Goal: Leave review/rating: Share an evaluation or opinion about a product, service, or content

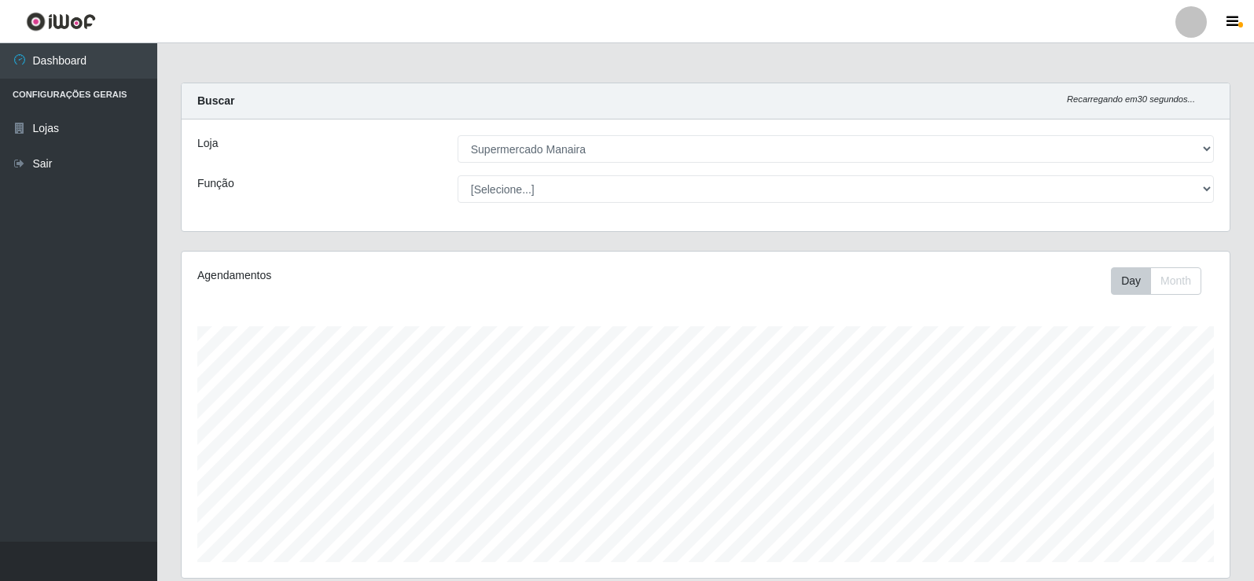
select select "443"
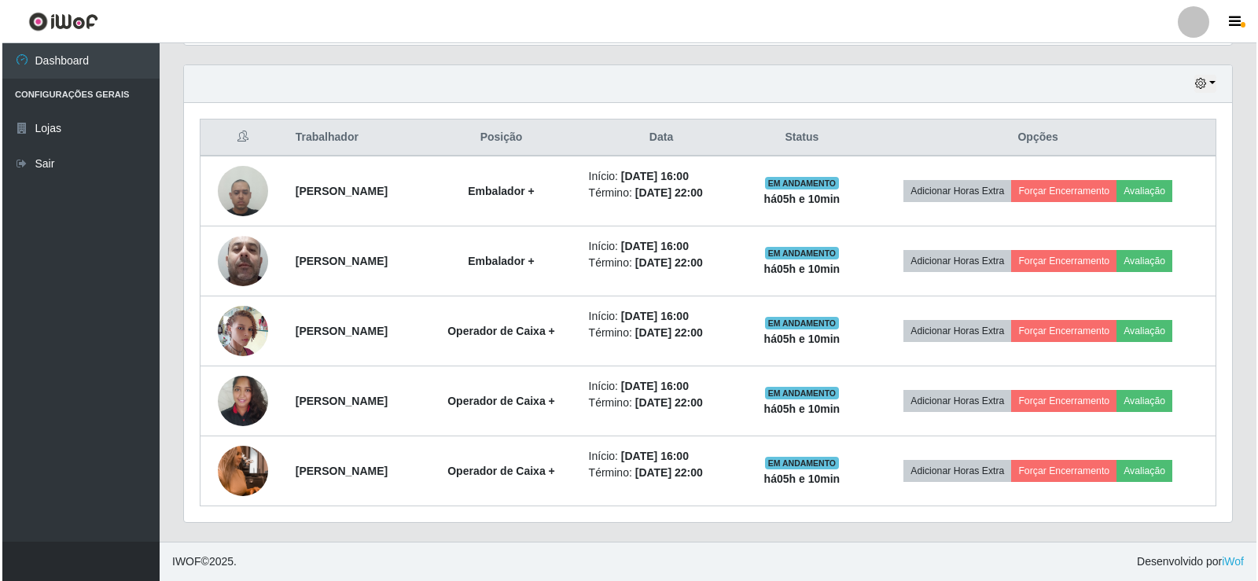
scroll to position [326, 1048]
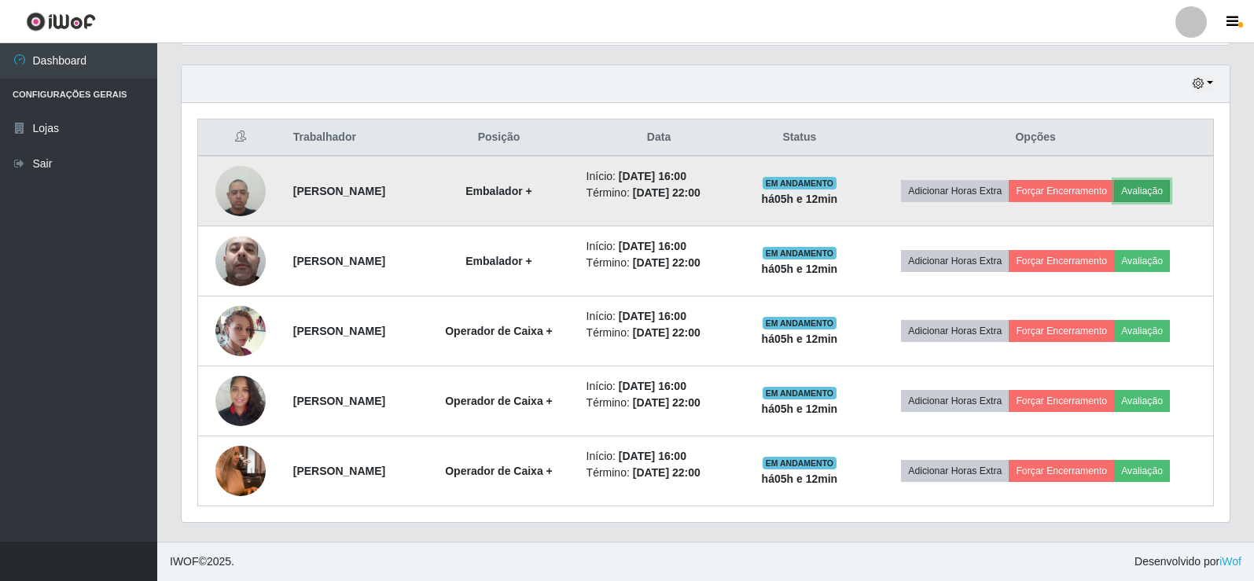
click at [1163, 195] on button "Avaliação" at bounding box center [1142, 191] width 56 height 22
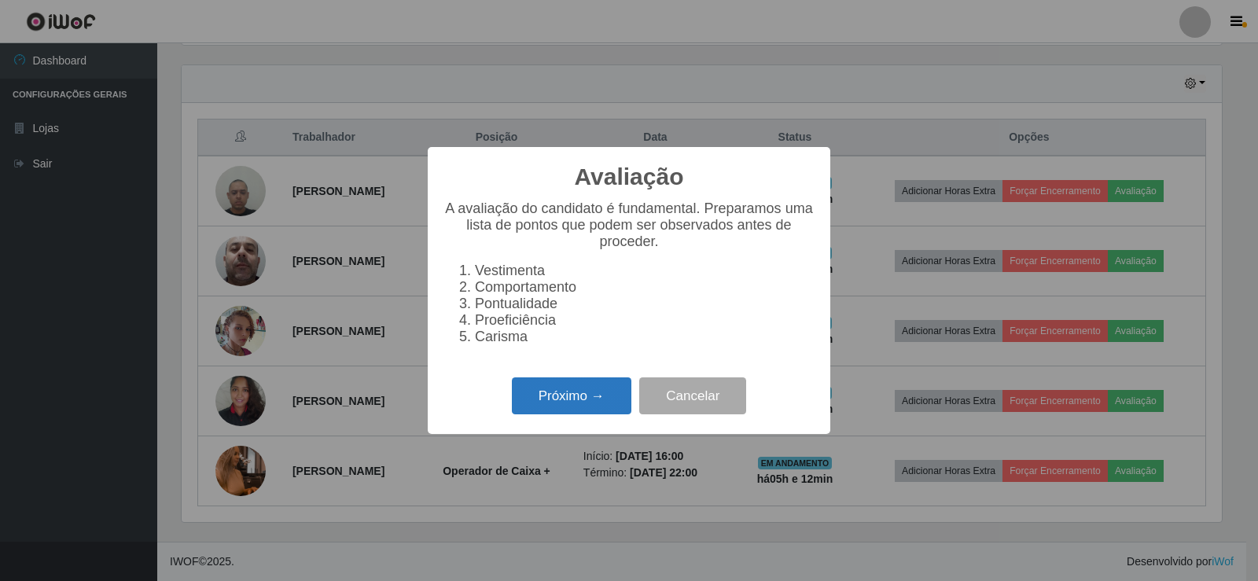
click at [616, 408] on button "Próximo →" at bounding box center [572, 395] width 120 height 37
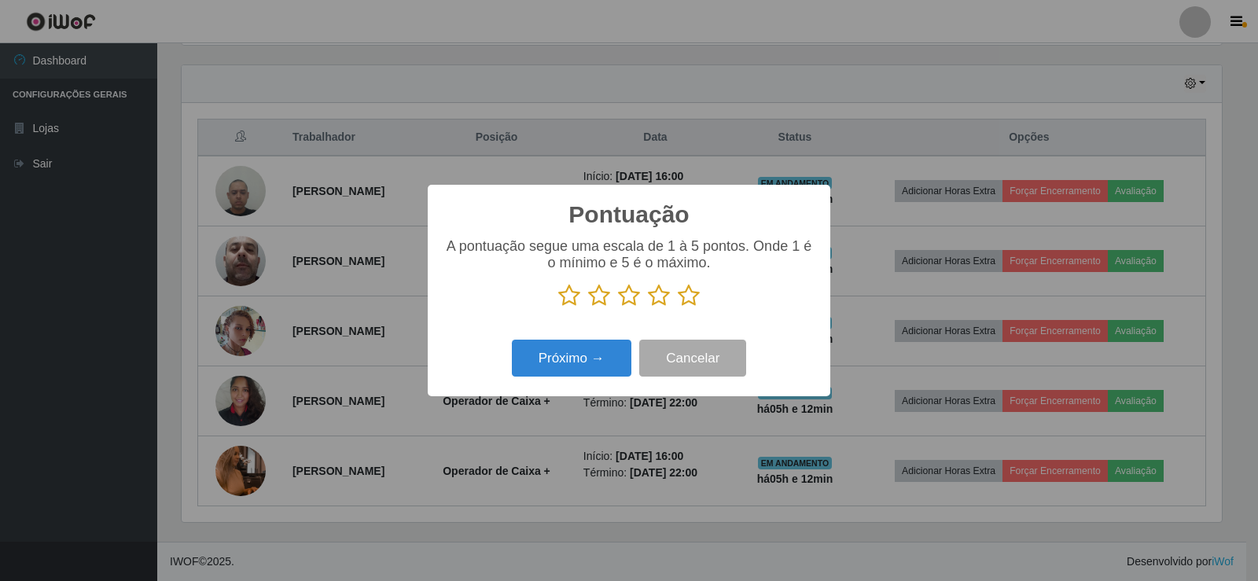
click at [695, 300] on icon at bounding box center [689, 296] width 22 height 24
click at [678, 307] on input "radio" at bounding box center [678, 307] width 0 height 0
click at [609, 365] on button "Próximo →" at bounding box center [572, 358] width 120 height 37
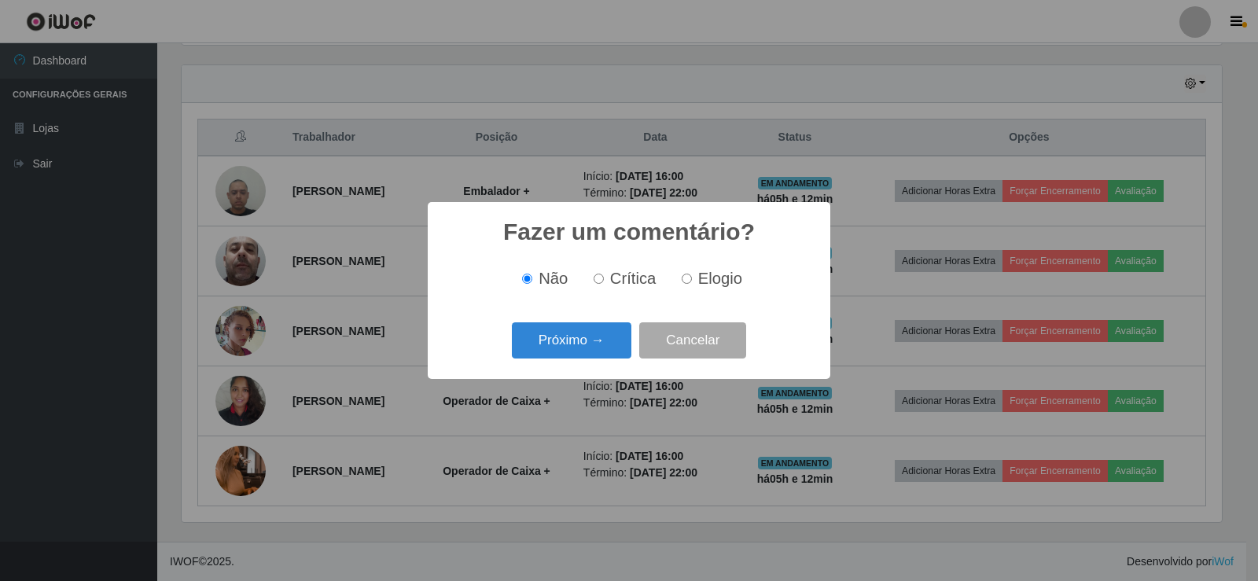
click at [685, 278] on input "Elogio" at bounding box center [687, 279] width 10 height 10
radio input "true"
click at [611, 339] on button "Próximo →" at bounding box center [572, 340] width 120 height 37
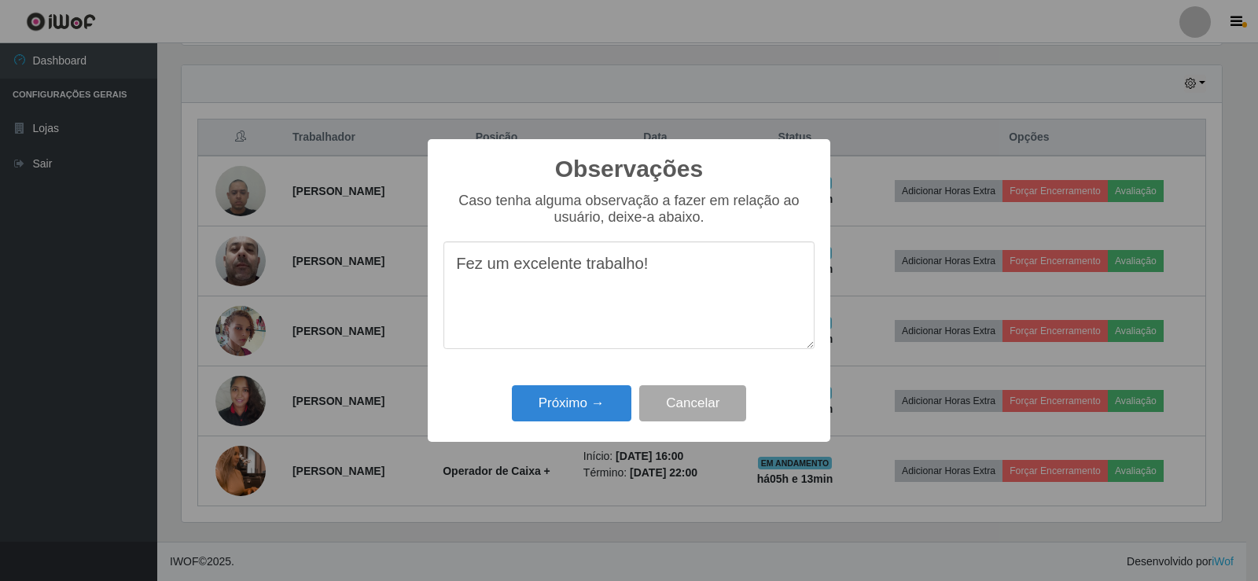
drag, startPoint x: 454, startPoint y: 273, endPoint x: 792, endPoint y: 270, distance: 338.9
click at [792, 270] on textarea "Fez um excelente trabalho!" at bounding box center [628, 295] width 371 height 108
type textarea "Fez um excelente trabalho!"
click at [616, 395] on button "Próximo →" at bounding box center [572, 403] width 120 height 37
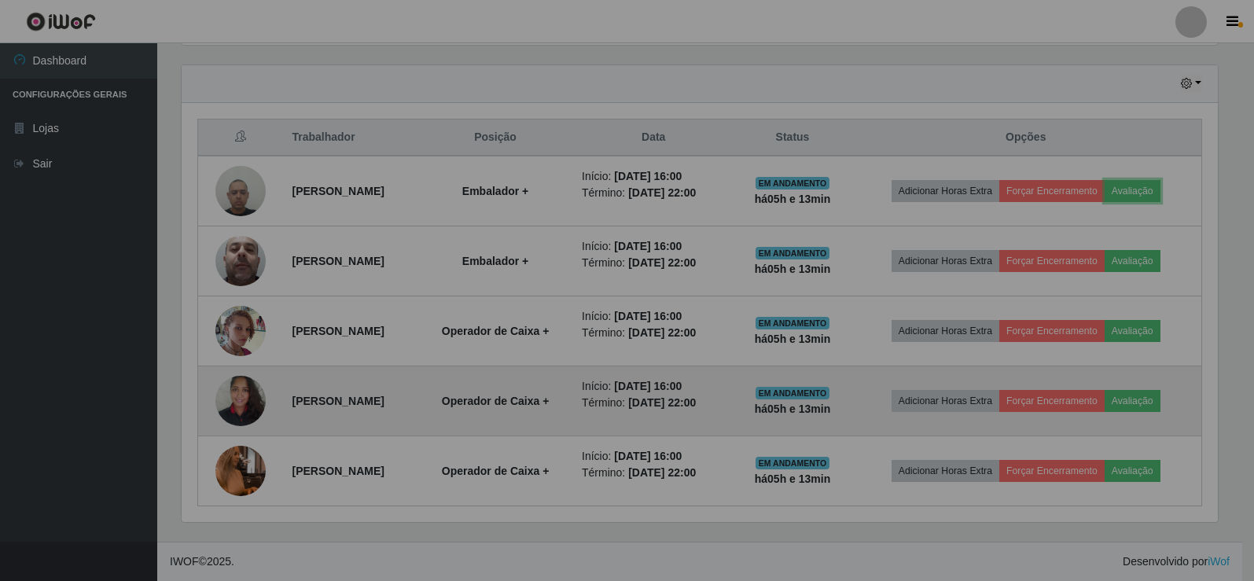
scroll to position [326, 1048]
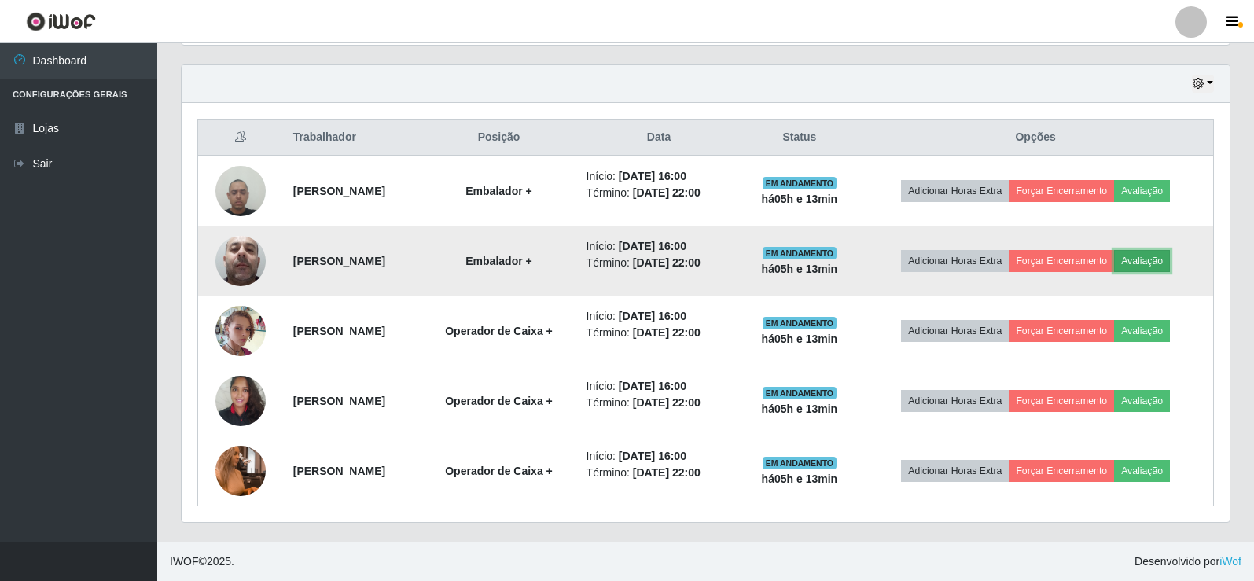
click at [1157, 260] on button "Avaliação" at bounding box center [1142, 261] width 56 height 22
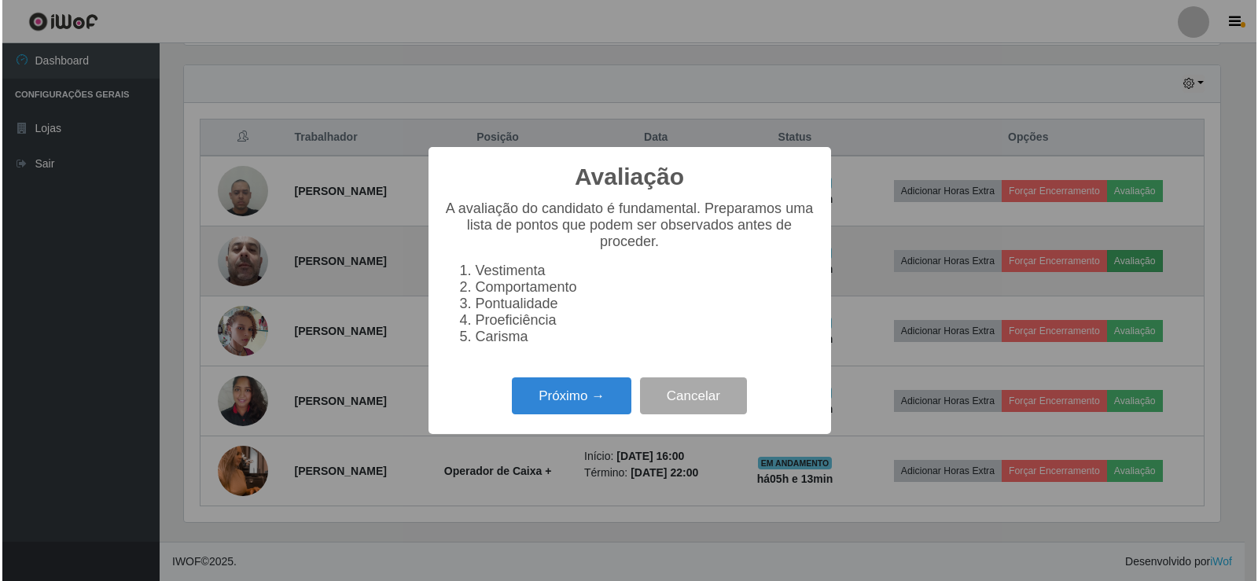
scroll to position [326, 1040]
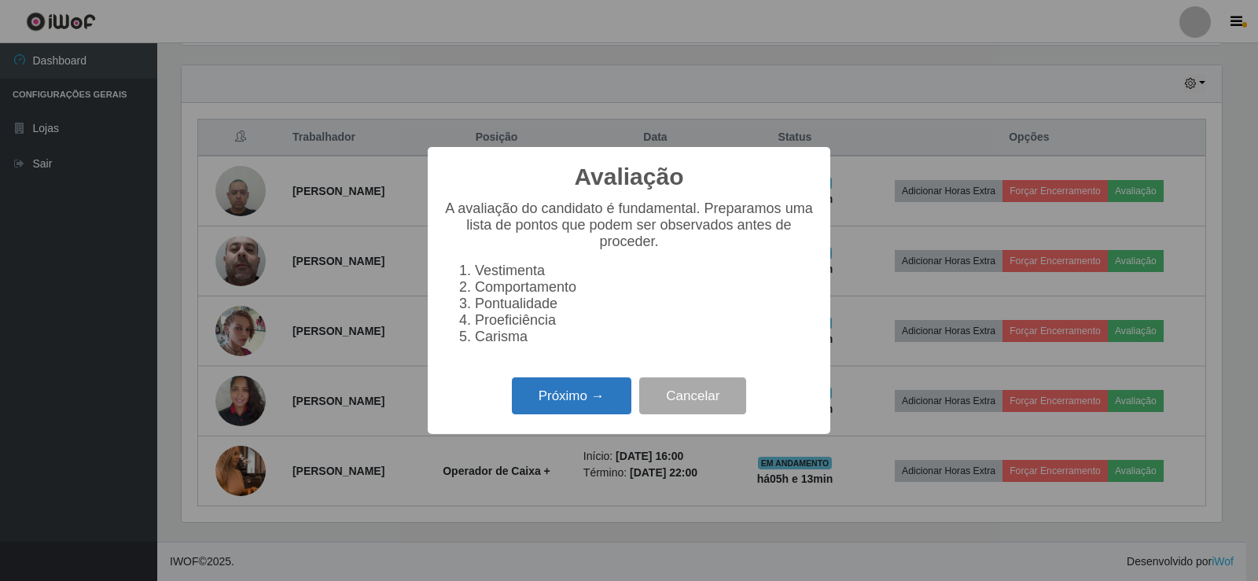
click at [603, 395] on button "Próximo →" at bounding box center [572, 395] width 120 height 37
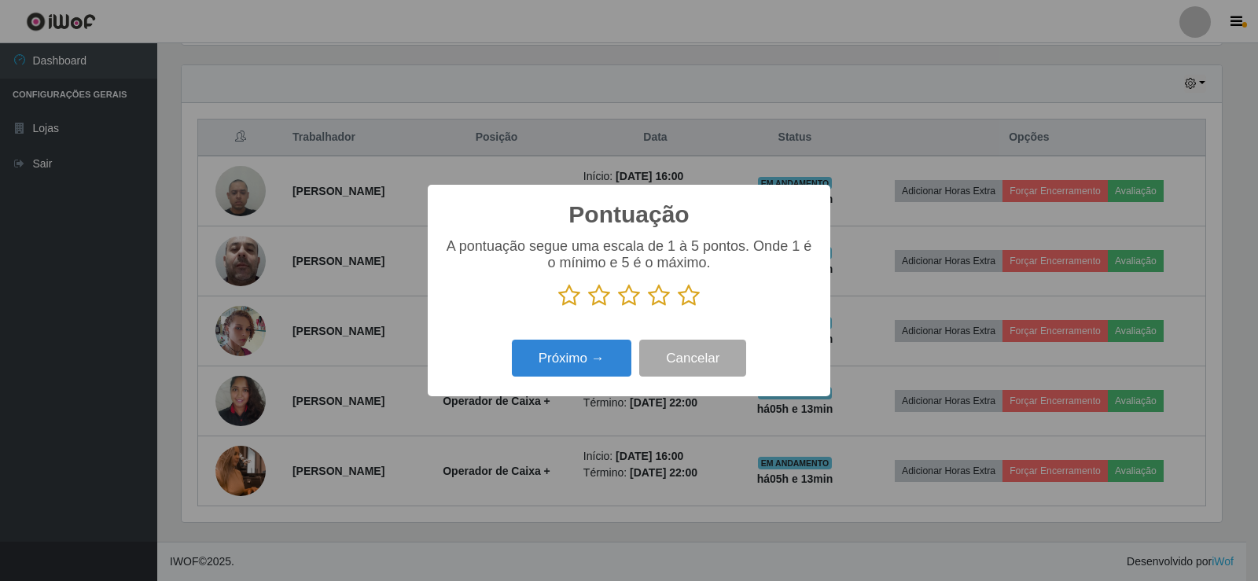
click at [691, 297] on icon at bounding box center [689, 296] width 22 height 24
click at [678, 307] on input "radio" at bounding box center [678, 307] width 0 height 0
click at [584, 351] on button "Próximo →" at bounding box center [572, 358] width 120 height 37
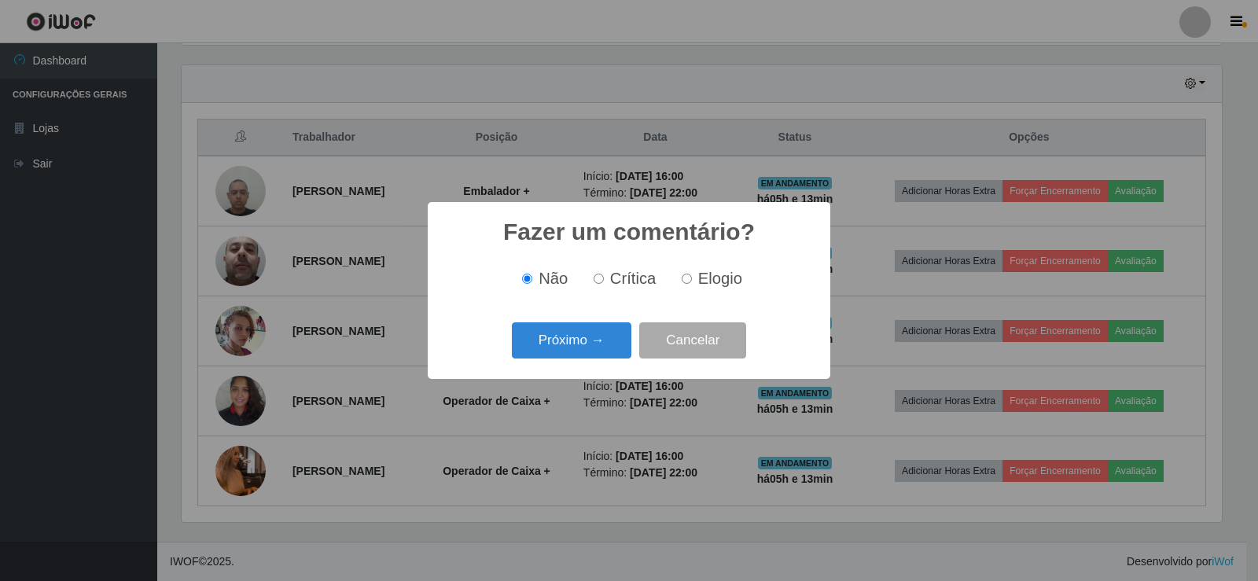
click at [689, 278] on input "Elogio" at bounding box center [687, 279] width 10 height 10
radio input "true"
click at [586, 349] on button "Próximo →" at bounding box center [572, 340] width 120 height 37
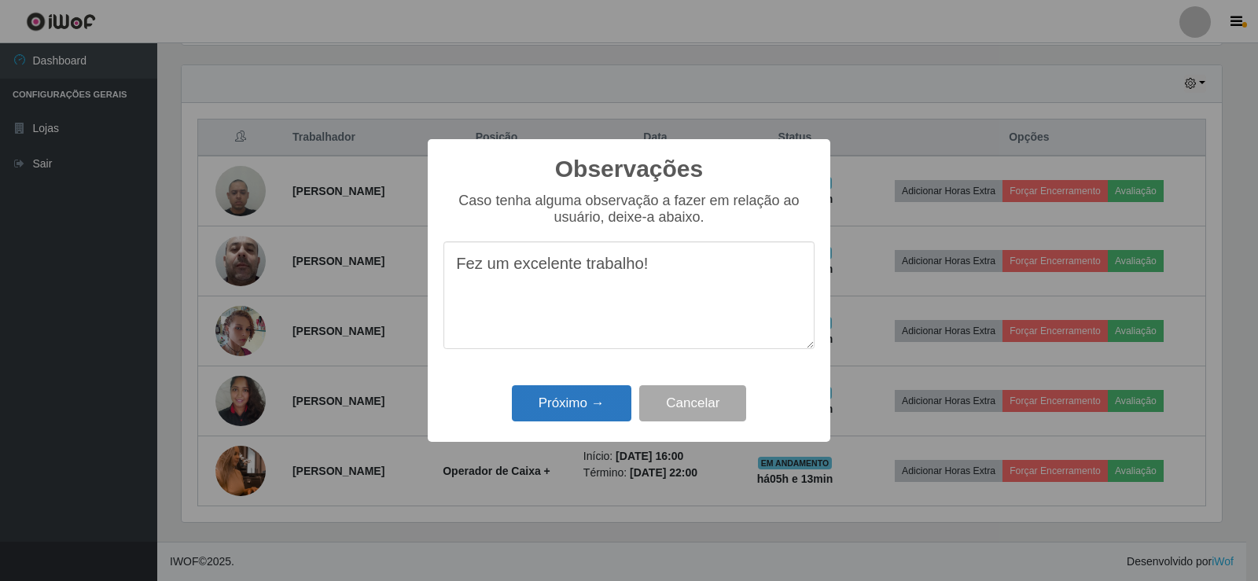
type textarea "Fez um excelente trabalho!"
click at [568, 406] on button "Próximo →" at bounding box center [572, 403] width 120 height 37
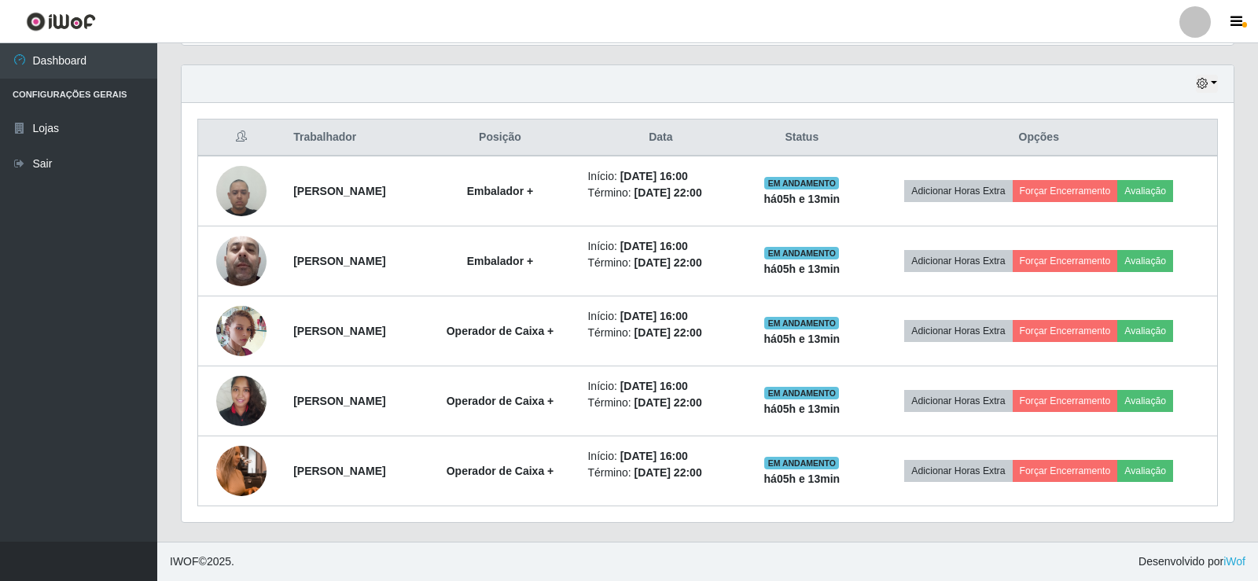
scroll to position [326, 1048]
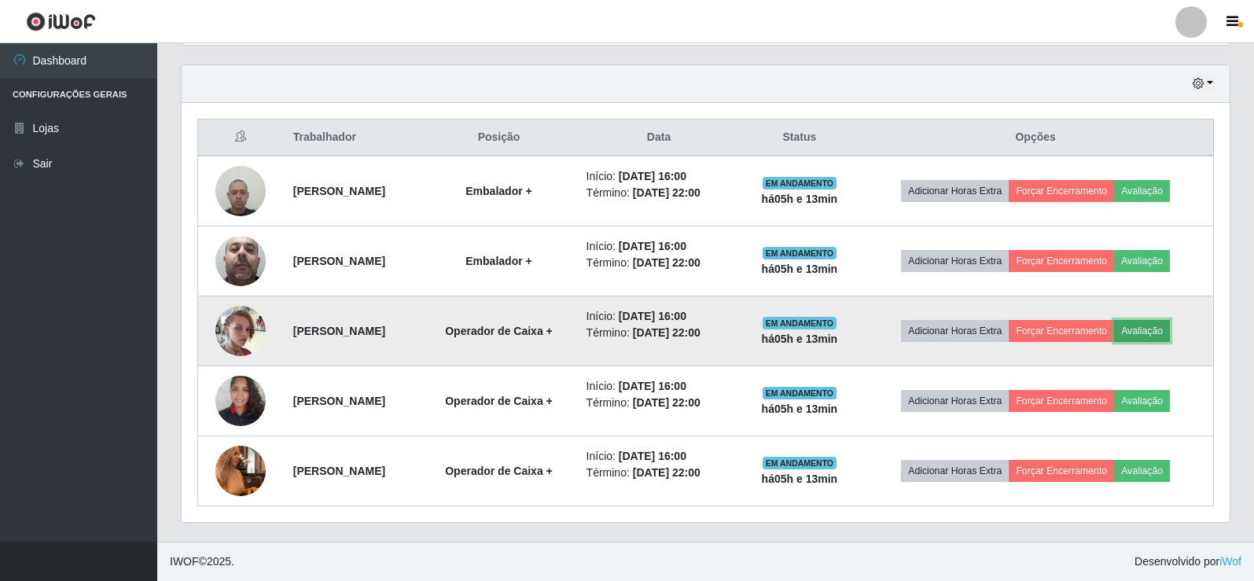
click at [1156, 331] on button "Avaliação" at bounding box center [1142, 331] width 56 height 22
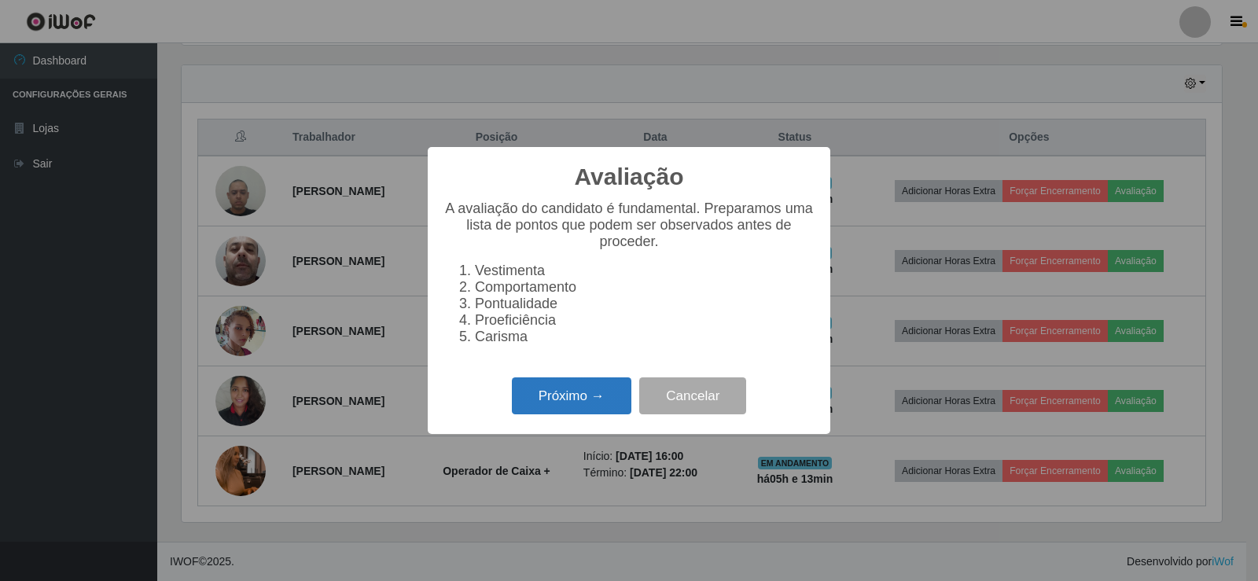
click at [551, 401] on button "Próximo →" at bounding box center [572, 395] width 120 height 37
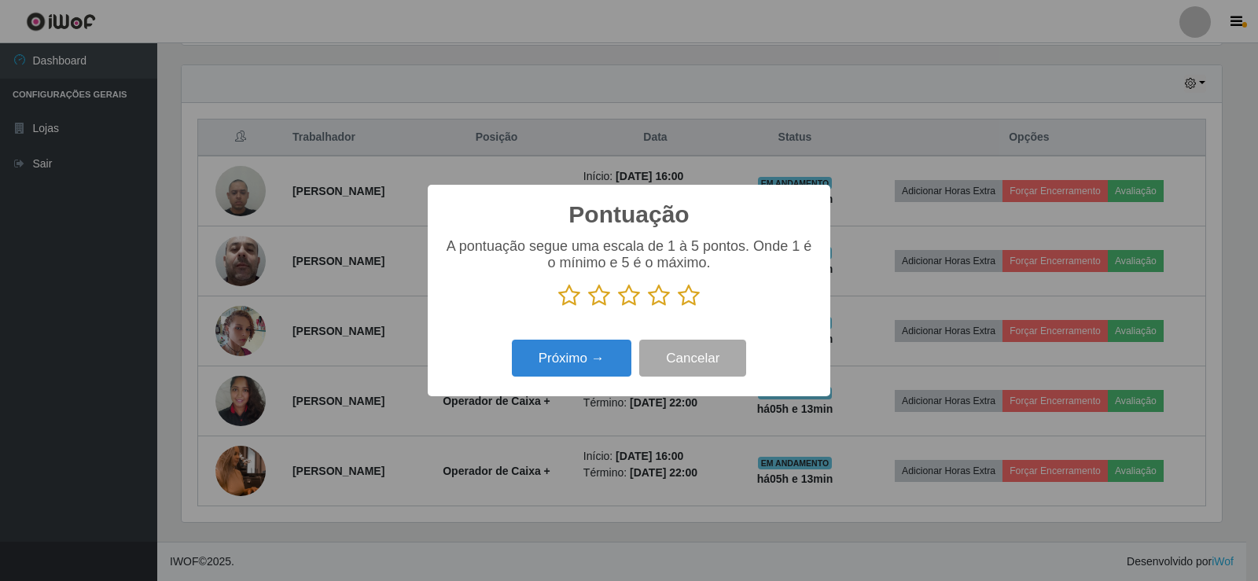
click at [691, 300] on icon at bounding box center [689, 296] width 22 height 24
click at [678, 307] on input "radio" at bounding box center [678, 307] width 0 height 0
click at [609, 363] on button "Próximo →" at bounding box center [572, 358] width 120 height 37
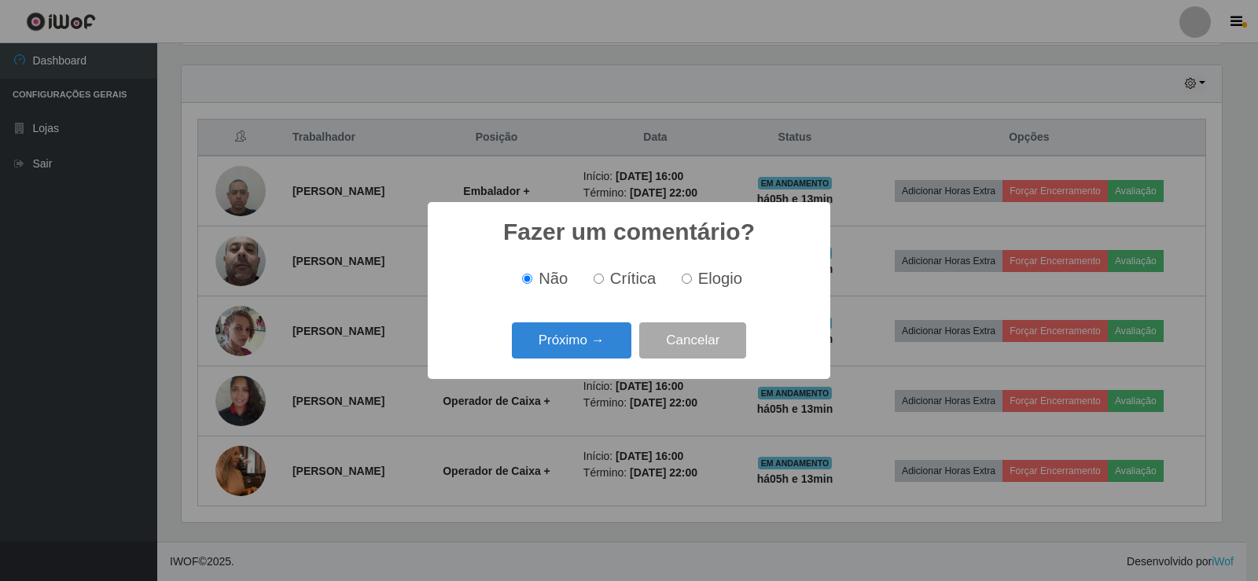
click at [685, 281] on input "Elogio" at bounding box center [687, 279] width 10 height 10
radio input "true"
click at [602, 346] on button "Próximo →" at bounding box center [572, 340] width 120 height 37
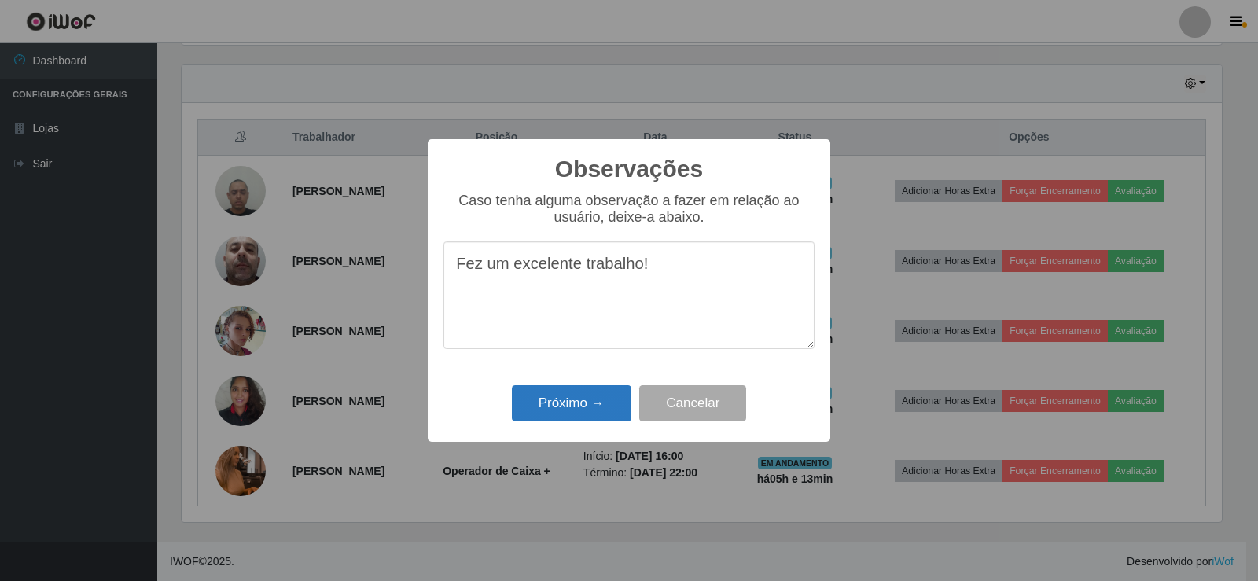
type textarea "Fez um excelente trabalho!"
click at [567, 404] on button "Próximo →" at bounding box center [572, 403] width 120 height 37
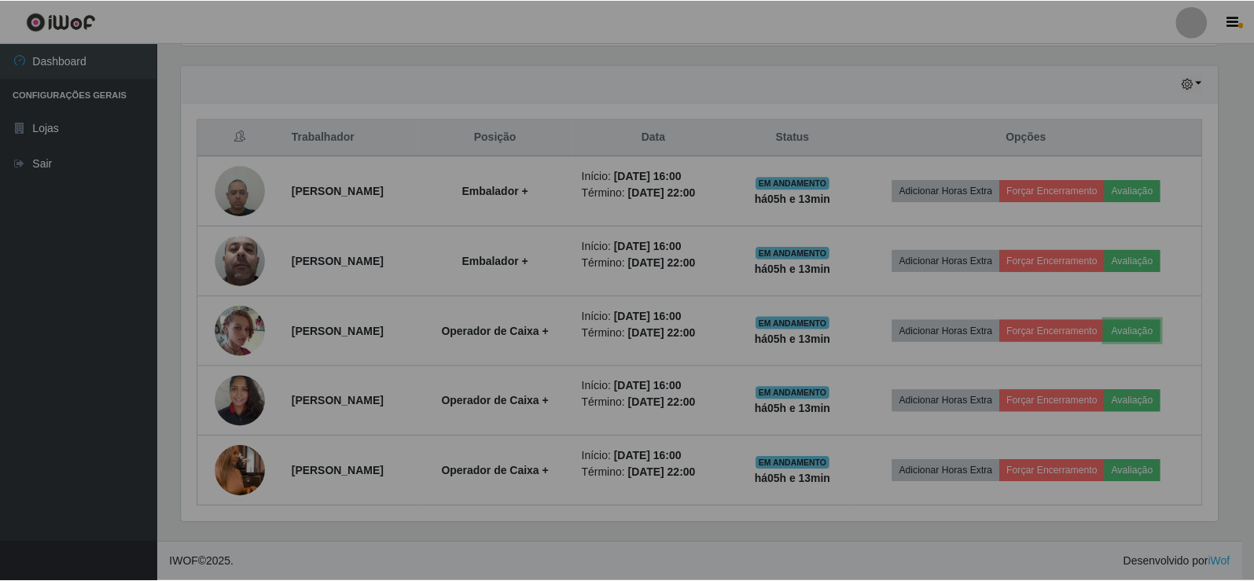
scroll to position [326, 1048]
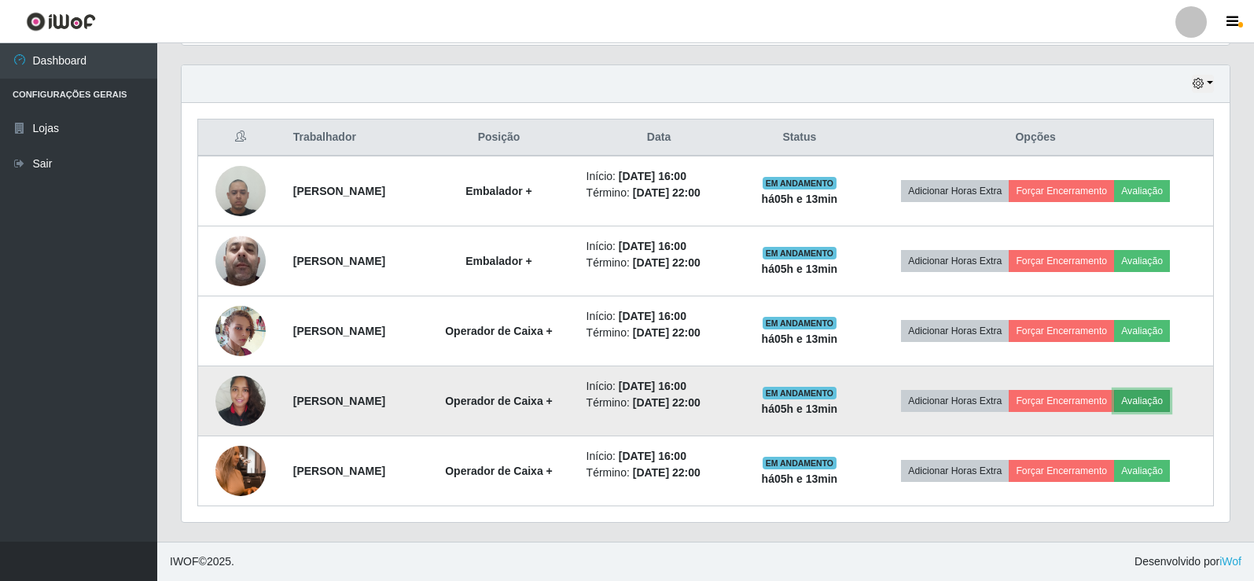
click at [1164, 400] on button "Avaliação" at bounding box center [1142, 401] width 56 height 22
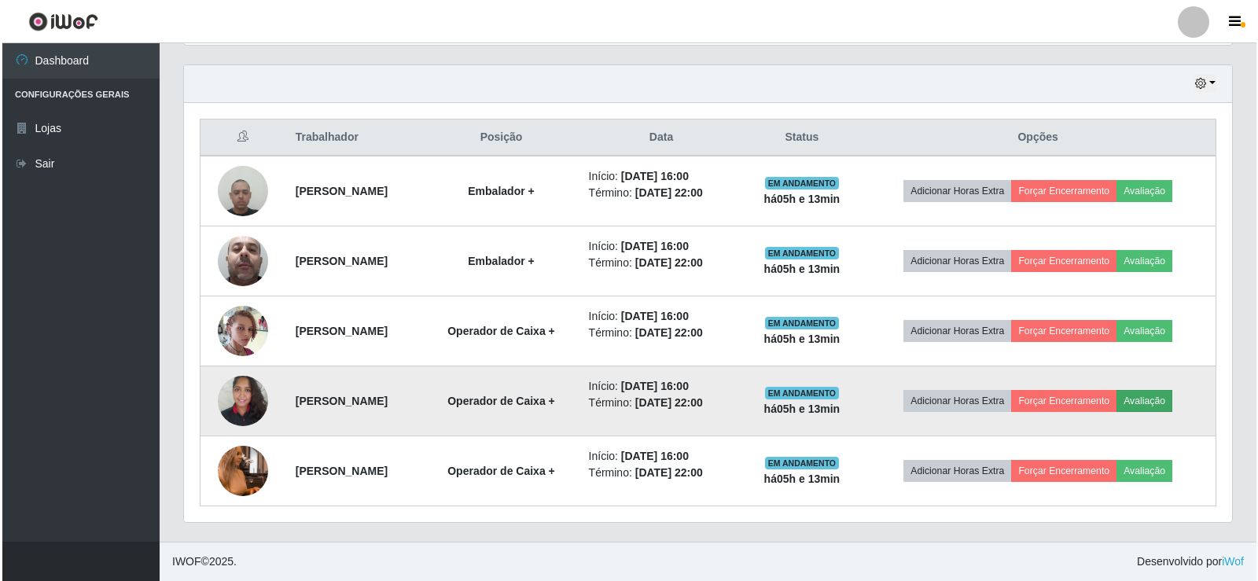
scroll to position [326, 1040]
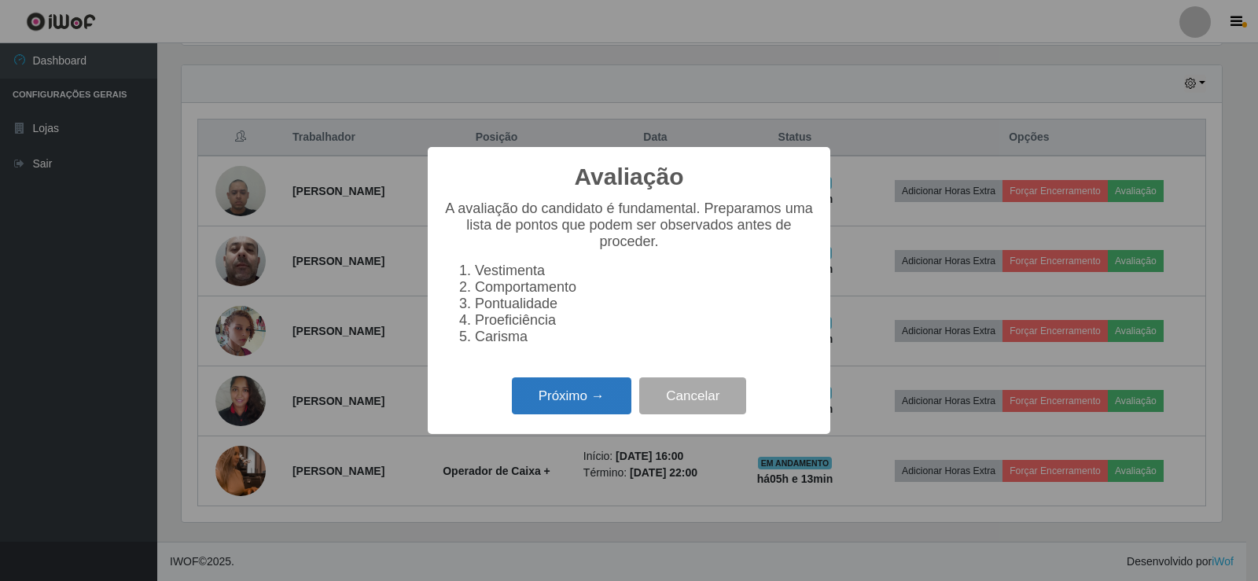
click at [601, 400] on button "Próximo →" at bounding box center [572, 395] width 120 height 37
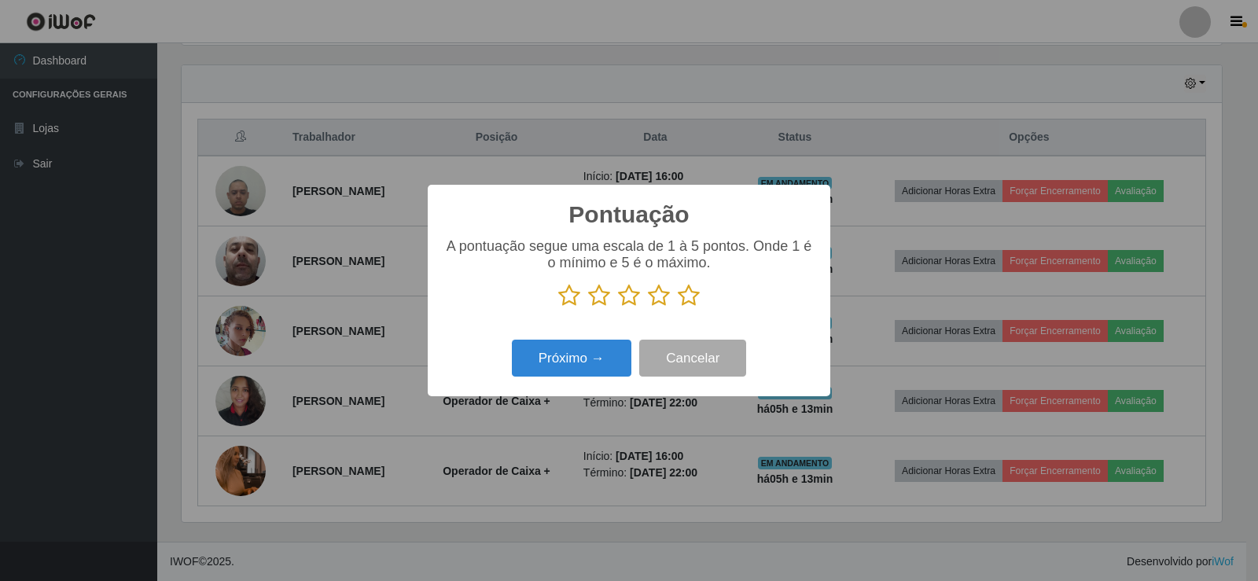
click at [685, 300] on icon at bounding box center [689, 296] width 22 height 24
click at [678, 307] on input "radio" at bounding box center [678, 307] width 0 height 0
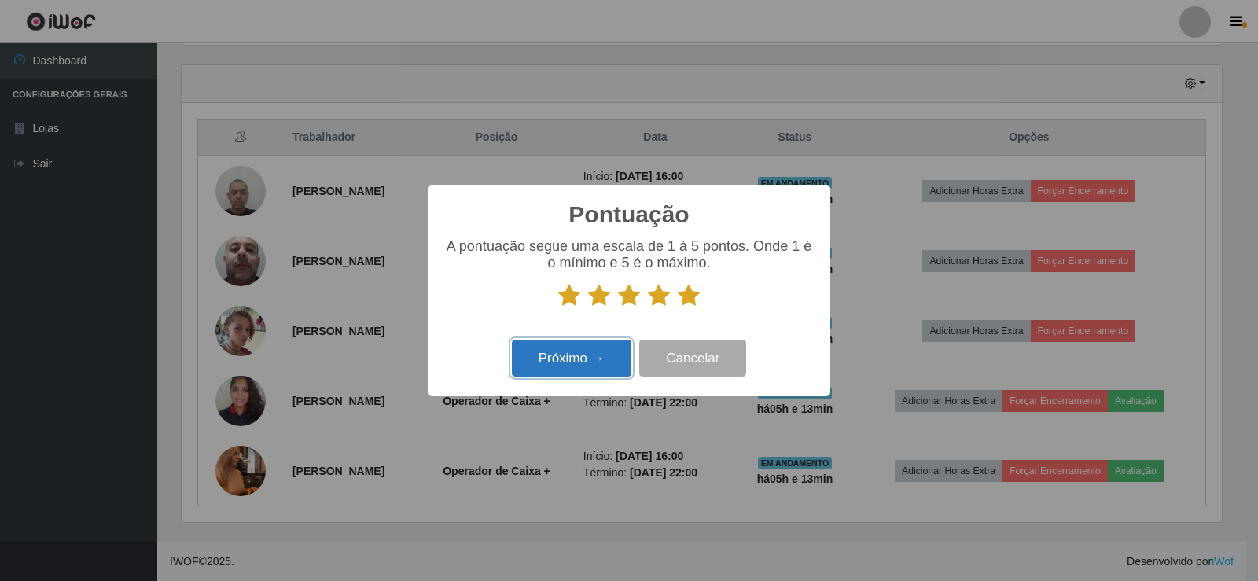
click at [594, 357] on button "Próximo →" at bounding box center [572, 358] width 120 height 37
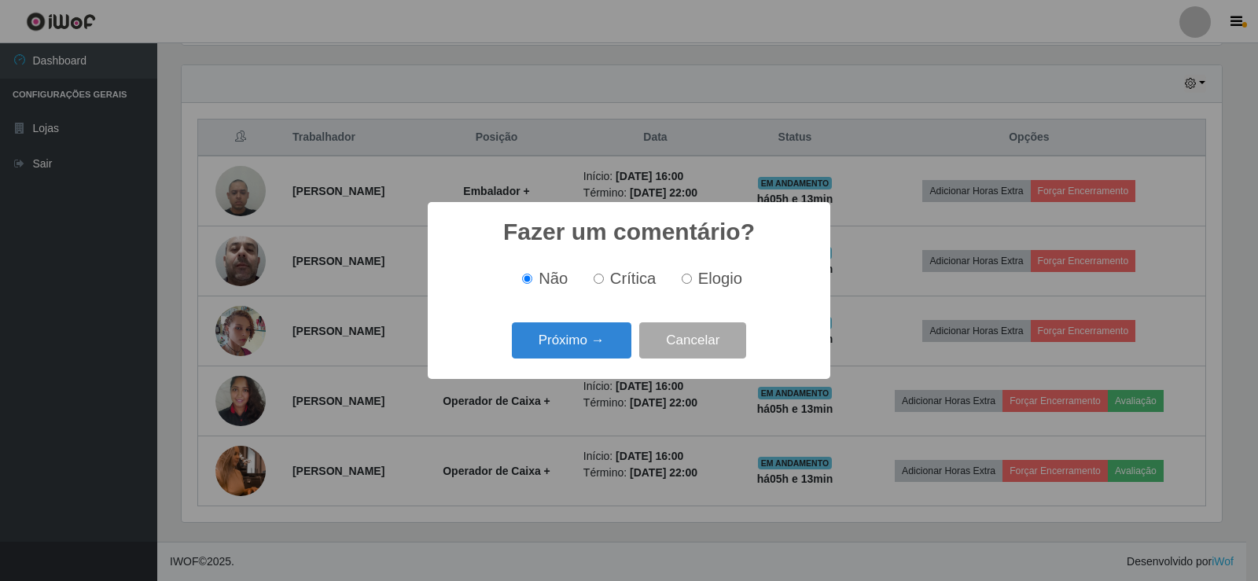
click at [689, 276] on input "Elogio" at bounding box center [687, 279] width 10 height 10
radio input "true"
click at [581, 351] on button "Próximo →" at bounding box center [572, 340] width 120 height 37
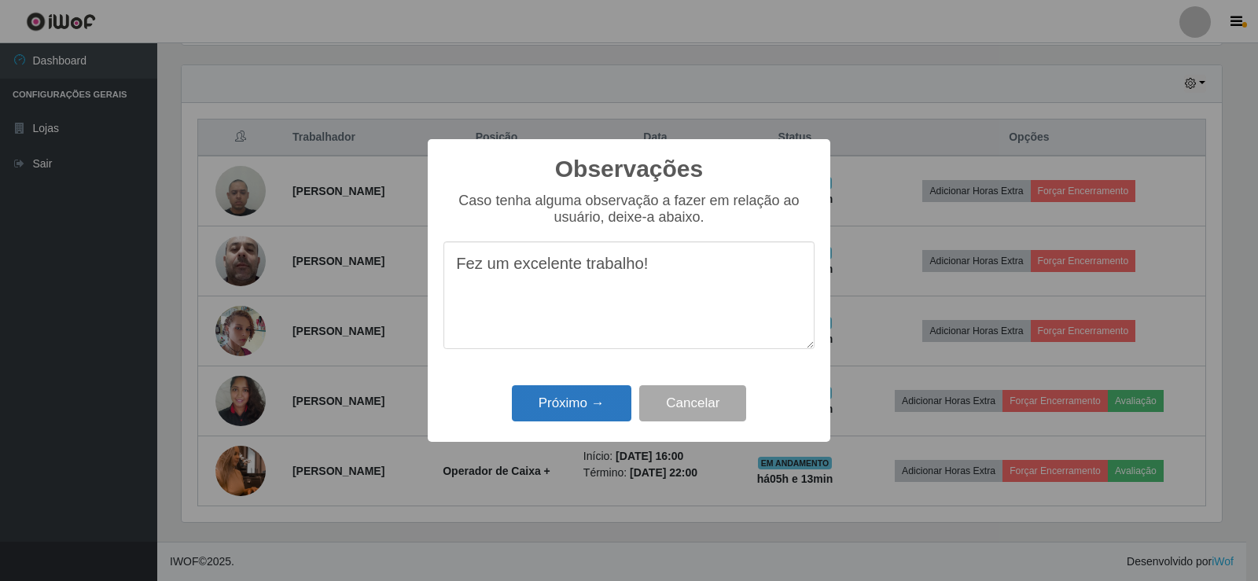
type textarea "Fez um excelente trabalho!"
click at [595, 404] on button "Próximo →" at bounding box center [572, 403] width 120 height 37
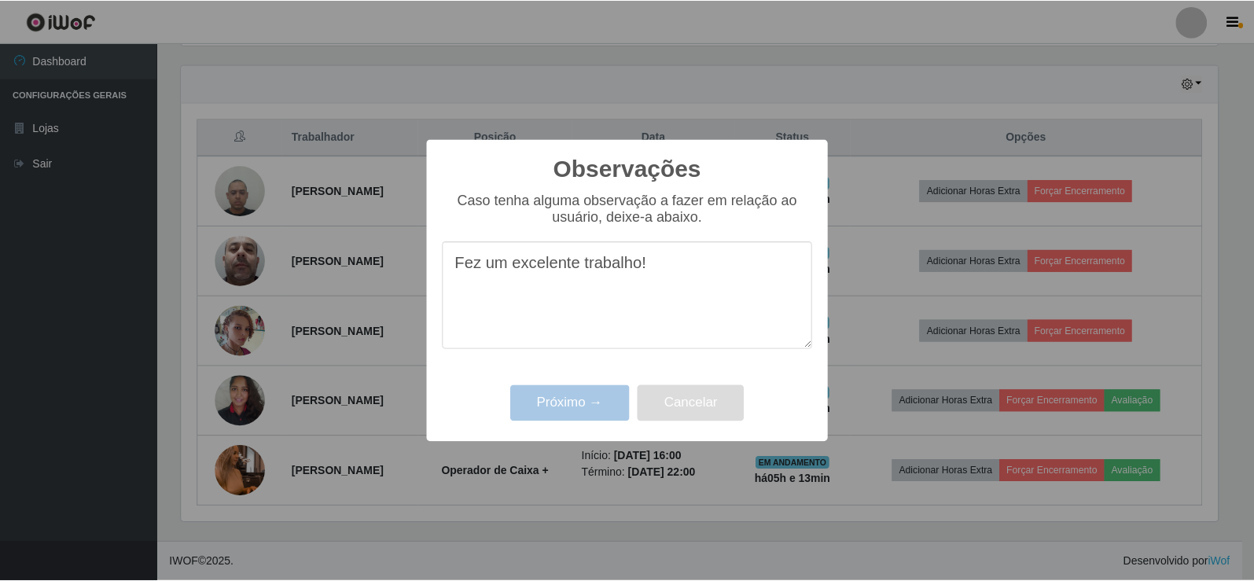
scroll to position [326, 1048]
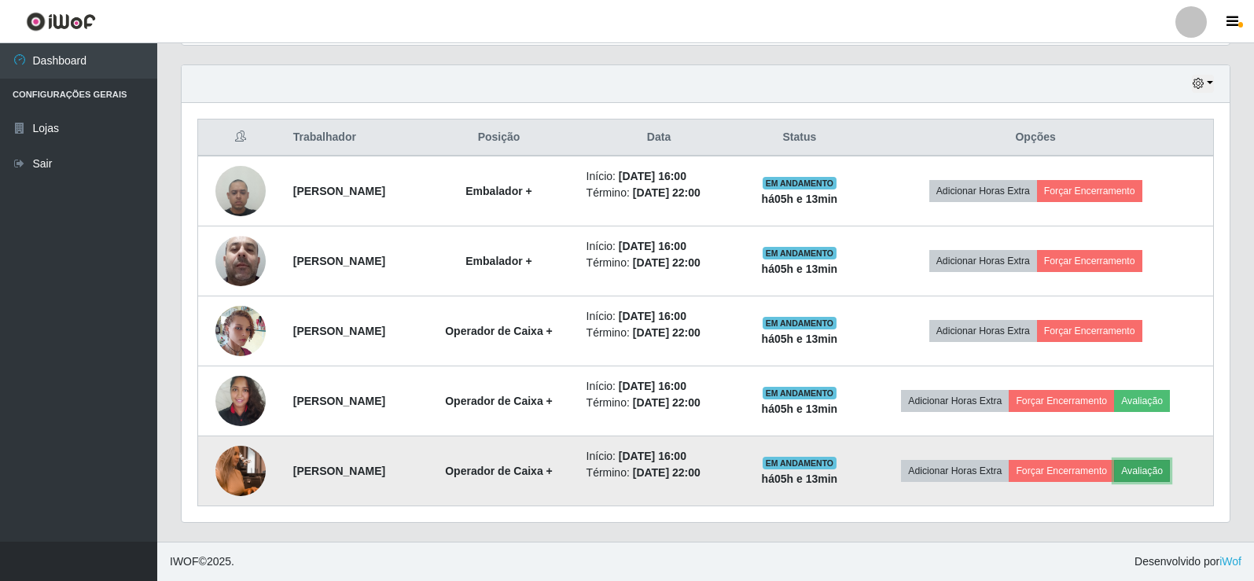
click at [1141, 465] on button "Avaliação" at bounding box center [1142, 471] width 56 height 22
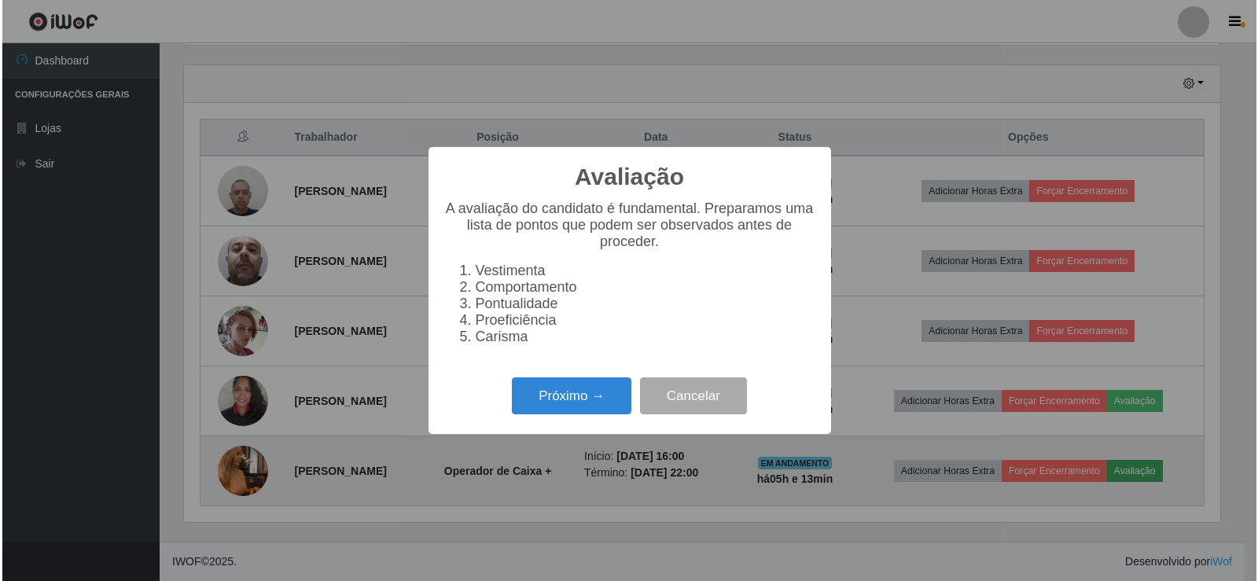
scroll to position [326, 1040]
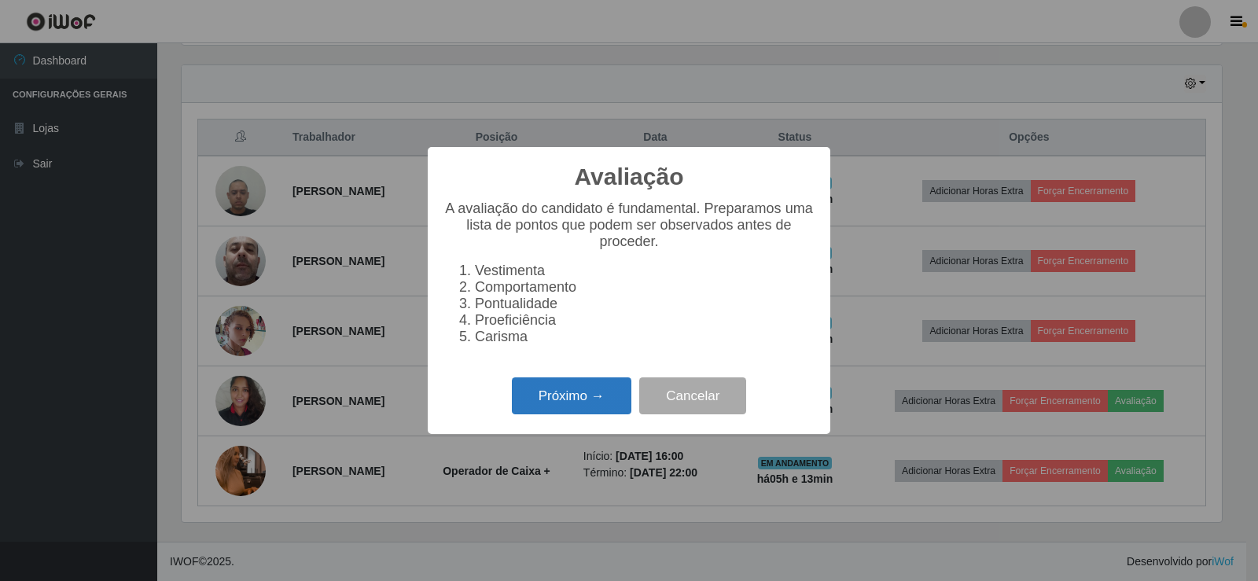
click at [575, 406] on button "Próximo →" at bounding box center [572, 395] width 120 height 37
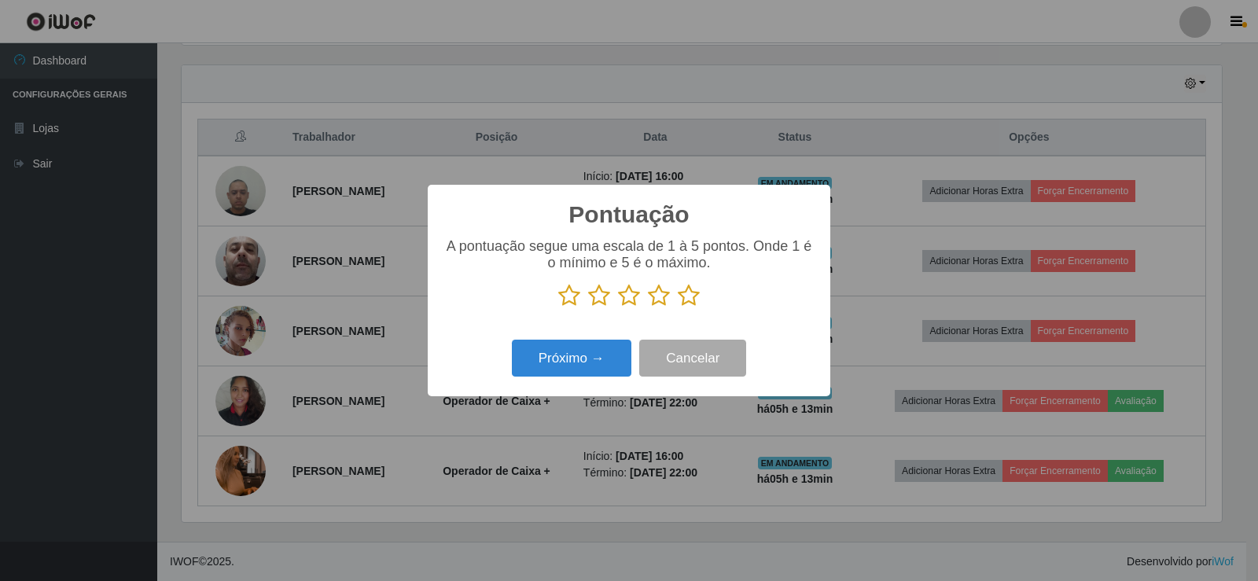
click at [691, 300] on icon at bounding box center [689, 296] width 22 height 24
click at [678, 307] on input "radio" at bounding box center [678, 307] width 0 height 0
click at [602, 355] on button "Próximo →" at bounding box center [572, 358] width 120 height 37
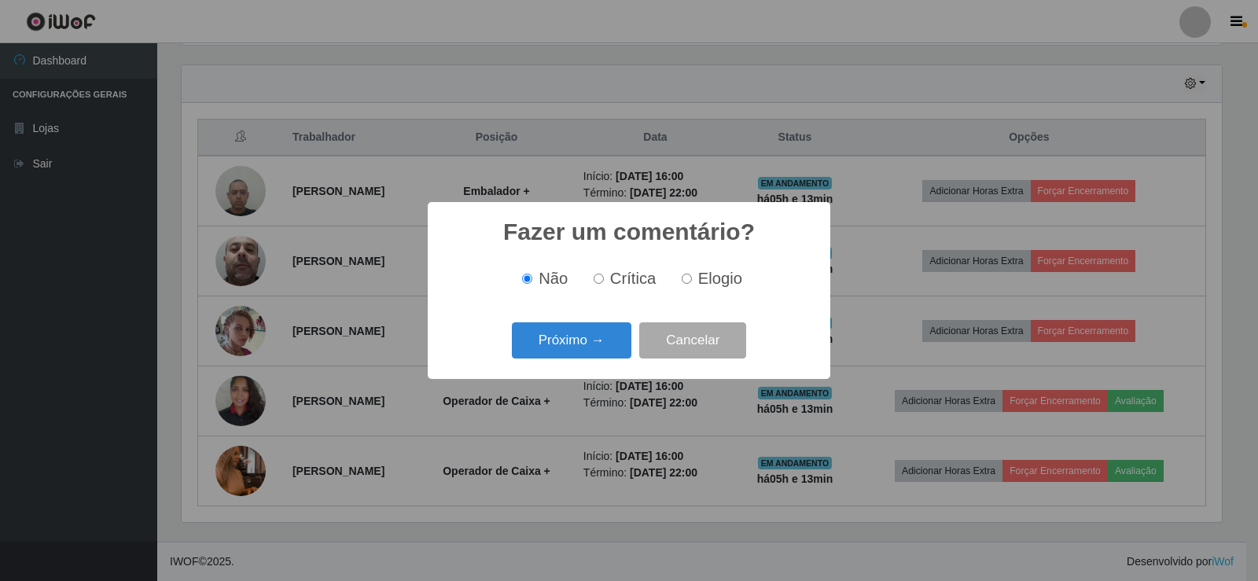
click at [684, 278] on input "Elogio" at bounding box center [687, 279] width 10 height 10
radio input "true"
click at [581, 346] on button "Próximo →" at bounding box center [572, 340] width 120 height 37
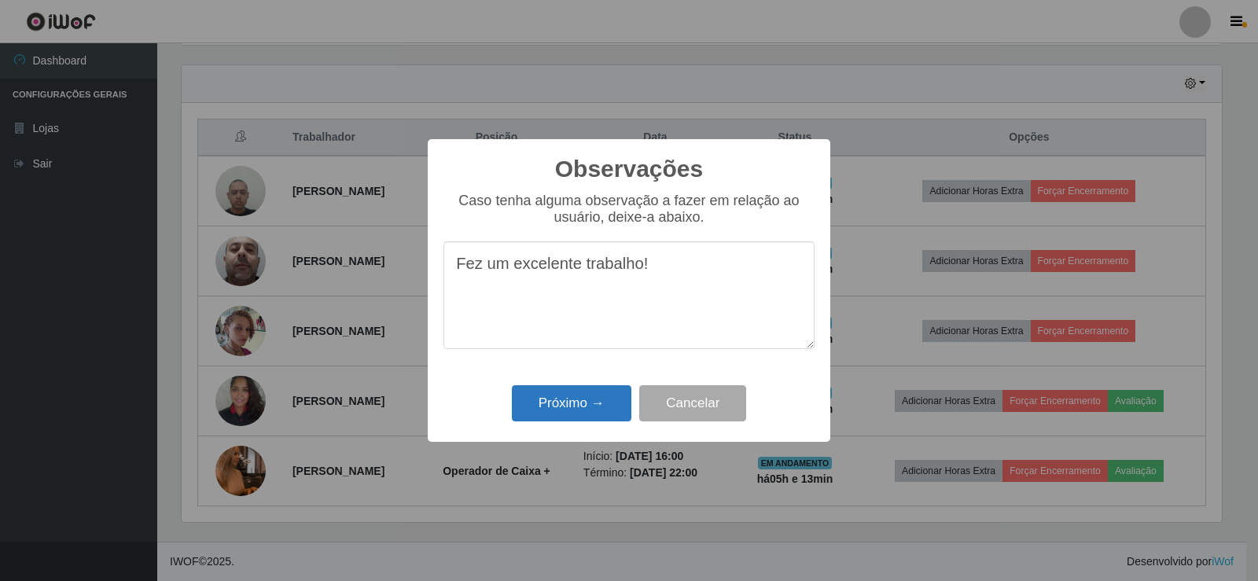
type textarea "Fez um excelente trabalho!"
click at [591, 399] on button "Próximo →" at bounding box center [572, 403] width 120 height 37
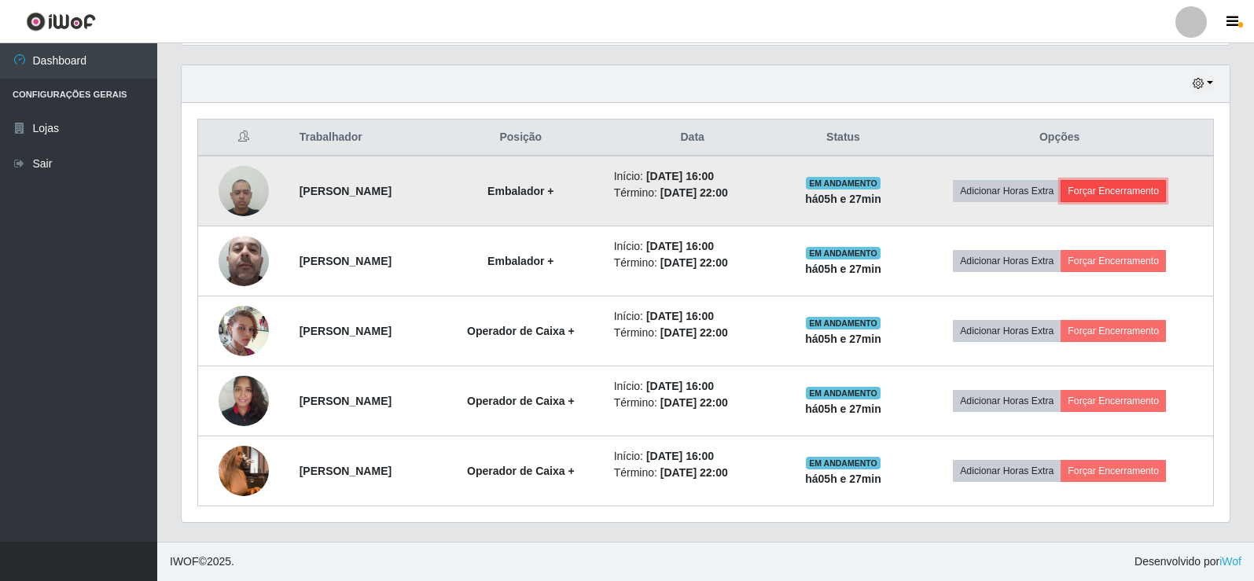
click at [1151, 187] on button "Forçar Encerramento" at bounding box center [1113, 191] width 105 height 22
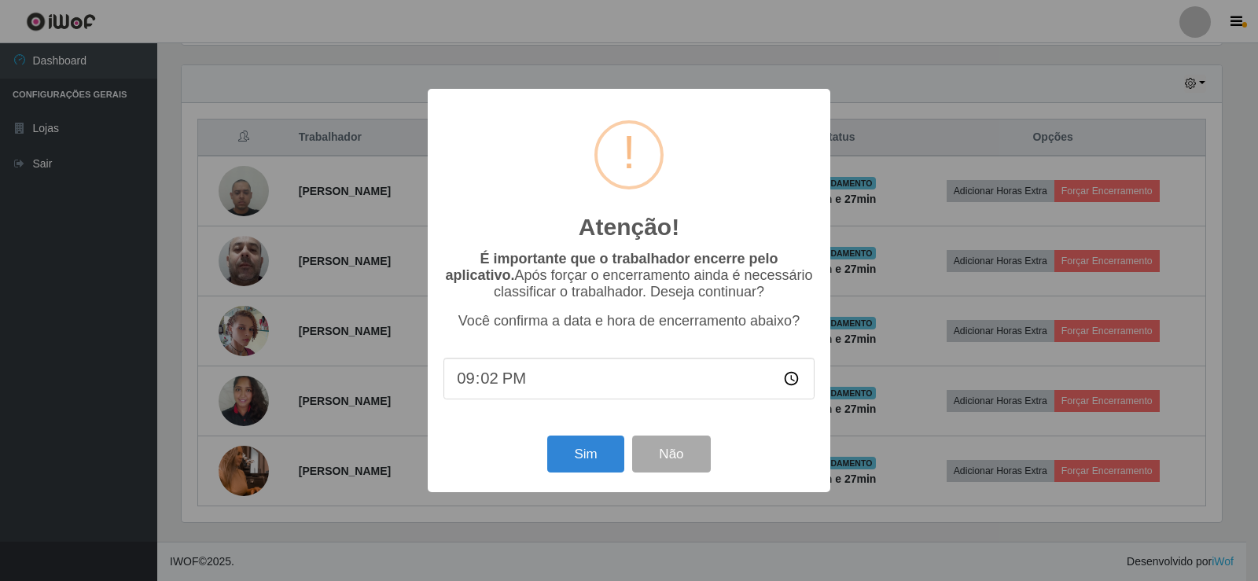
type input "21:27"
click at [569, 456] on button "Sim" at bounding box center [585, 454] width 76 height 37
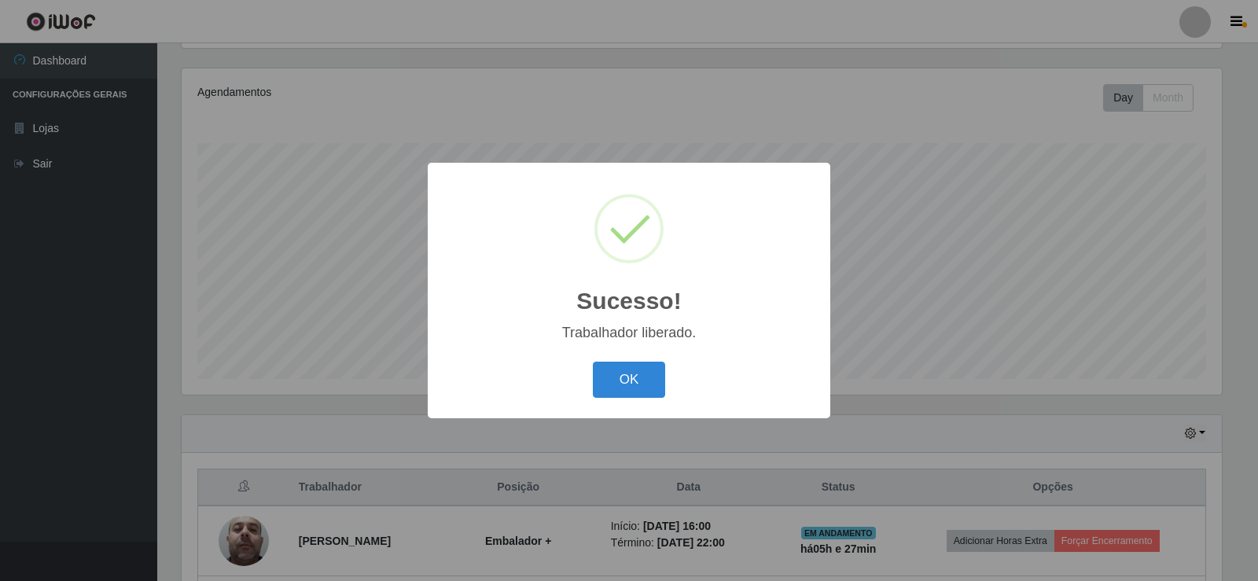
click at [643, 399] on div "OK Cancel" at bounding box center [628, 379] width 371 height 45
click at [625, 382] on button "OK" at bounding box center [629, 380] width 73 height 37
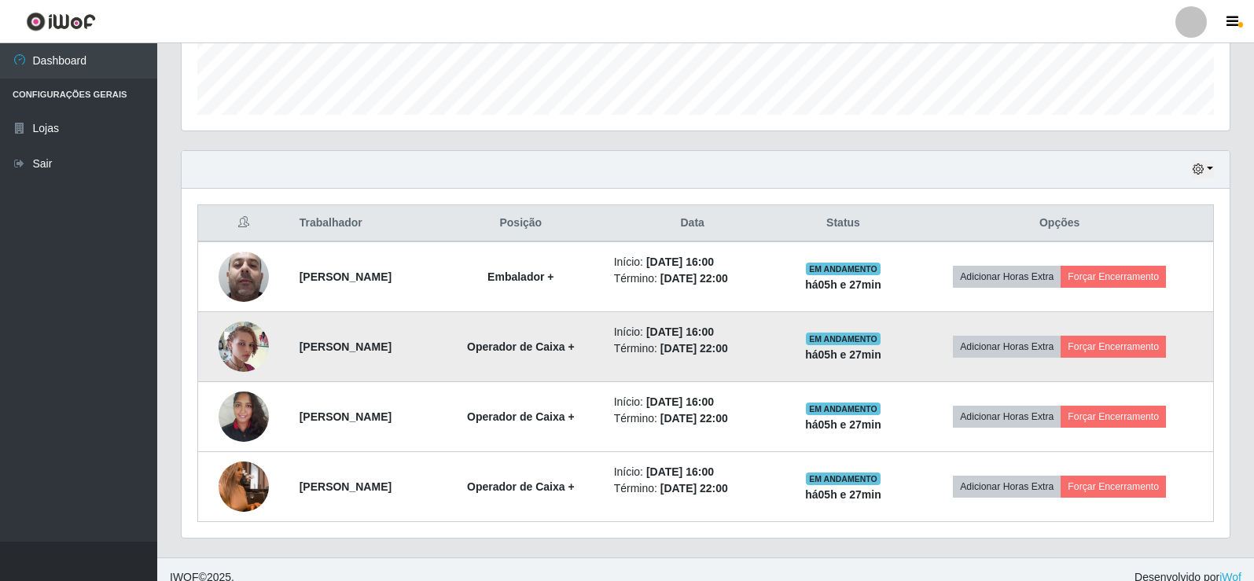
scroll to position [463, 0]
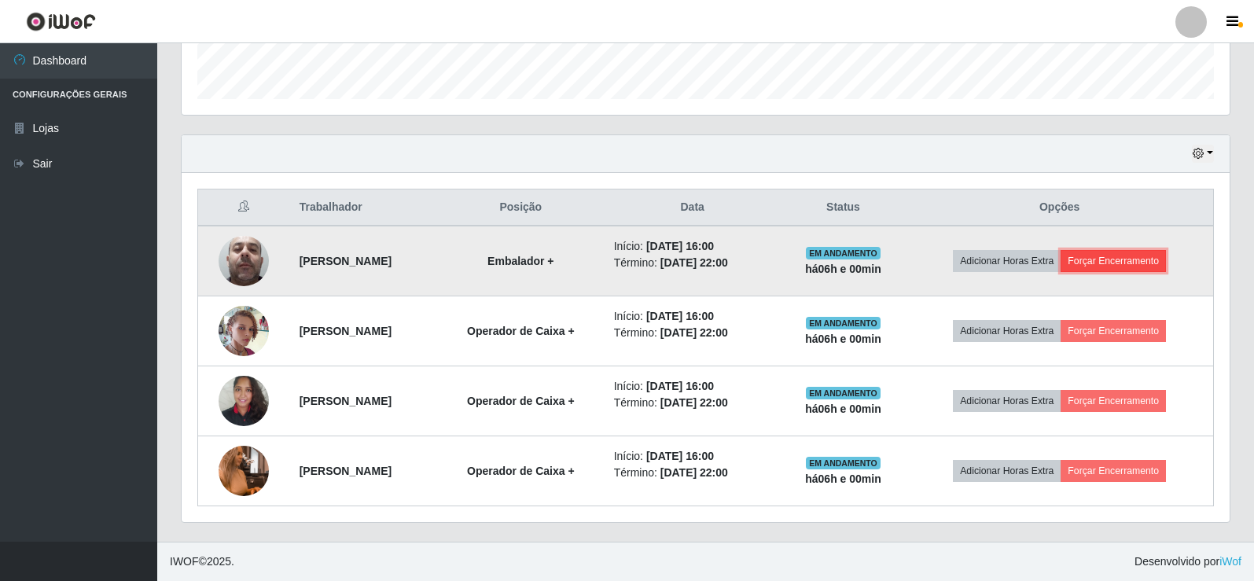
click at [1148, 260] on button "Forçar Encerramento" at bounding box center [1113, 261] width 105 height 22
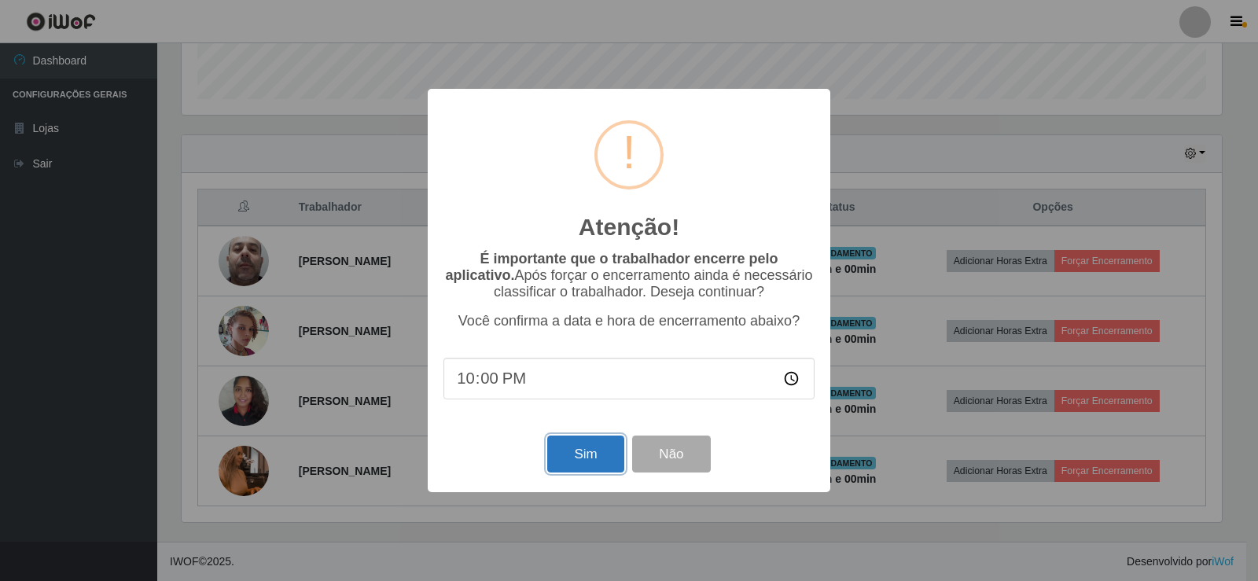
click at [582, 460] on button "Sim" at bounding box center [585, 454] width 76 height 37
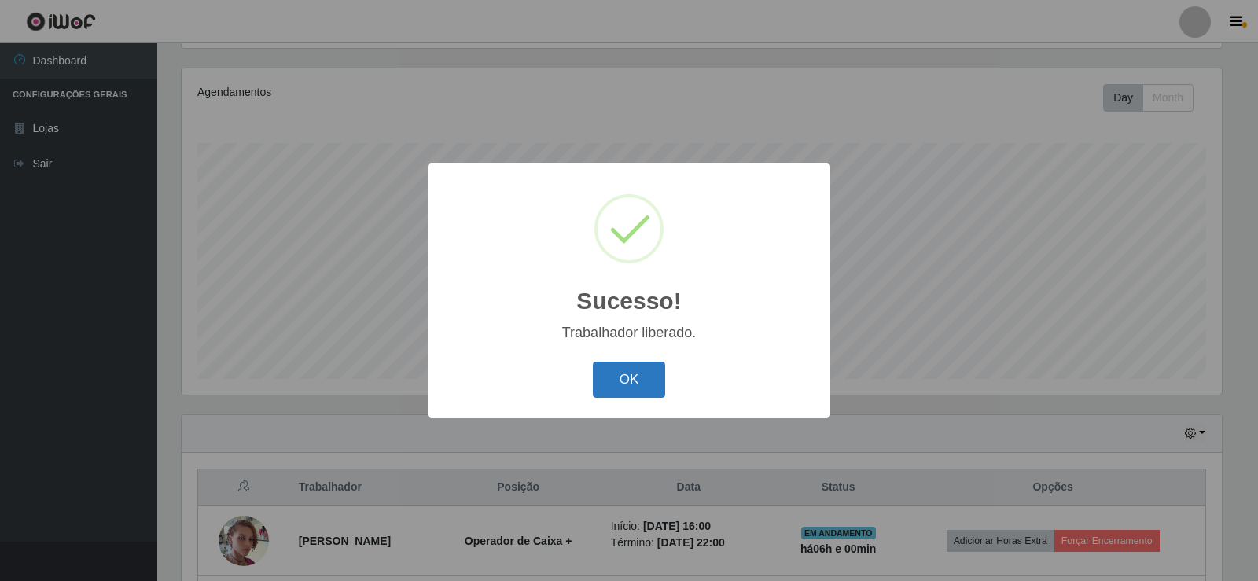
click at [648, 383] on button "OK" at bounding box center [629, 380] width 73 height 37
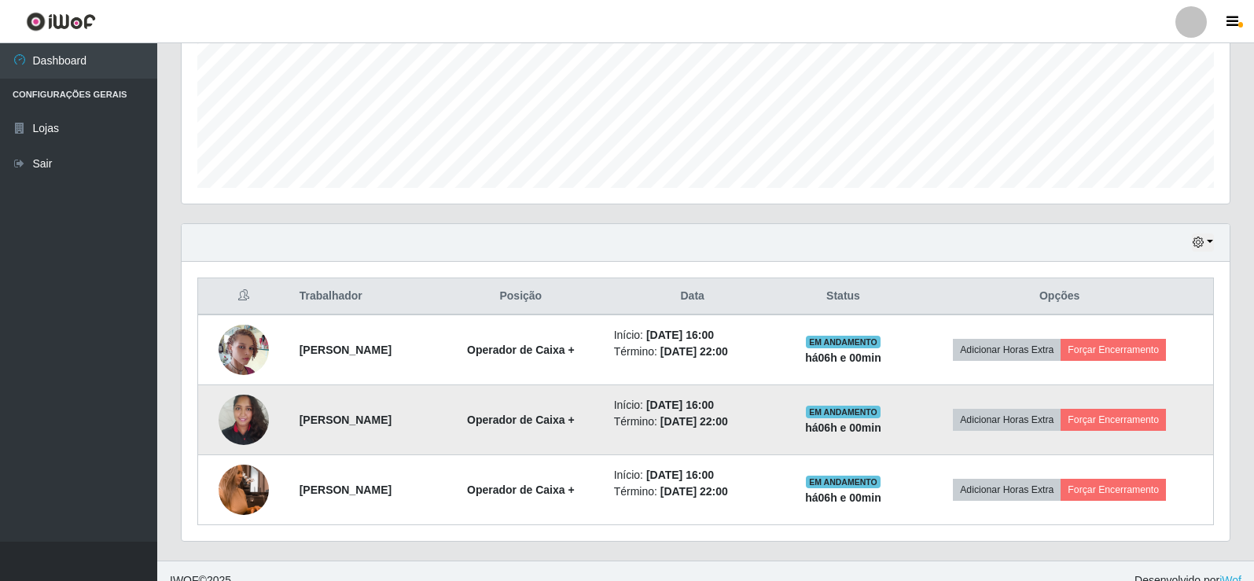
scroll to position [393, 0]
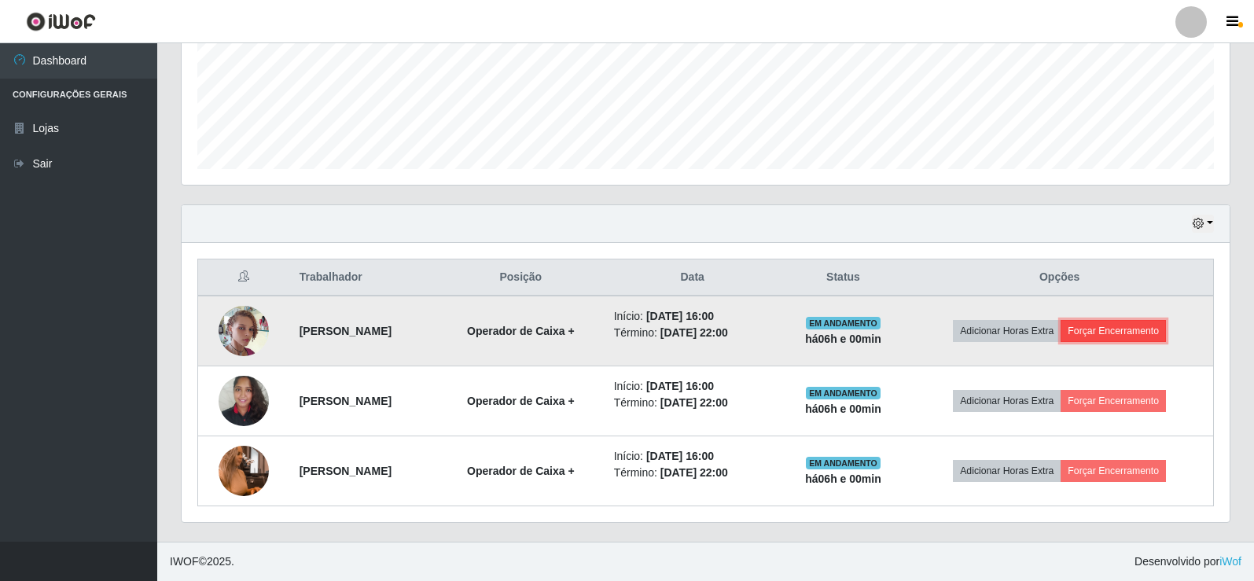
click at [1124, 334] on button "Forçar Encerramento" at bounding box center [1113, 331] width 105 height 22
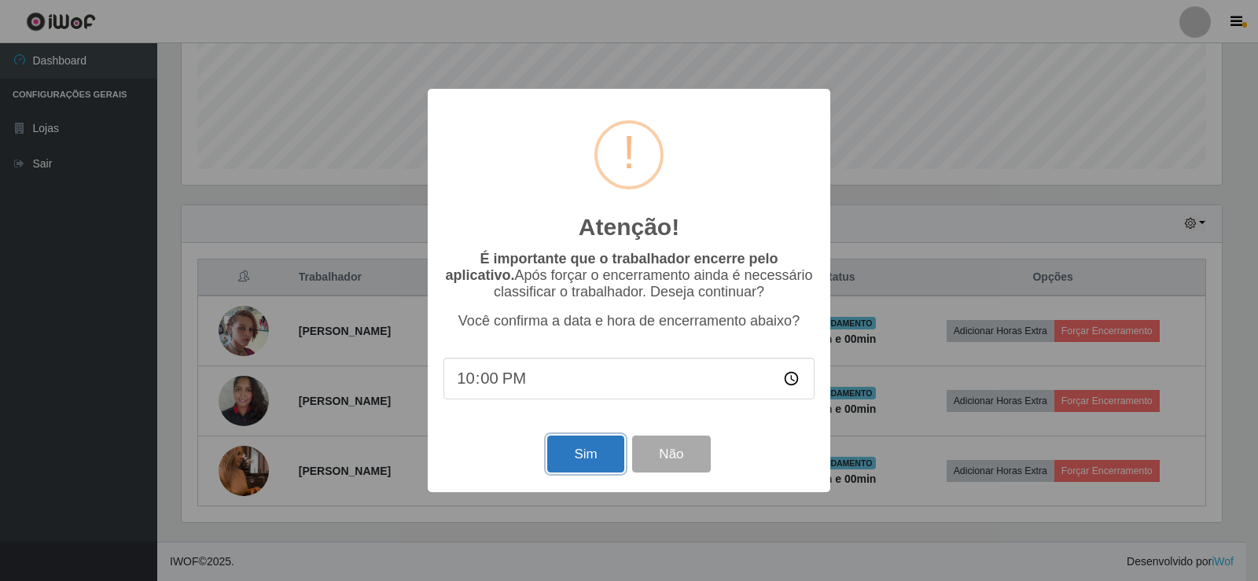
click at [609, 454] on button "Sim" at bounding box center [585, 454] width 76 height 37
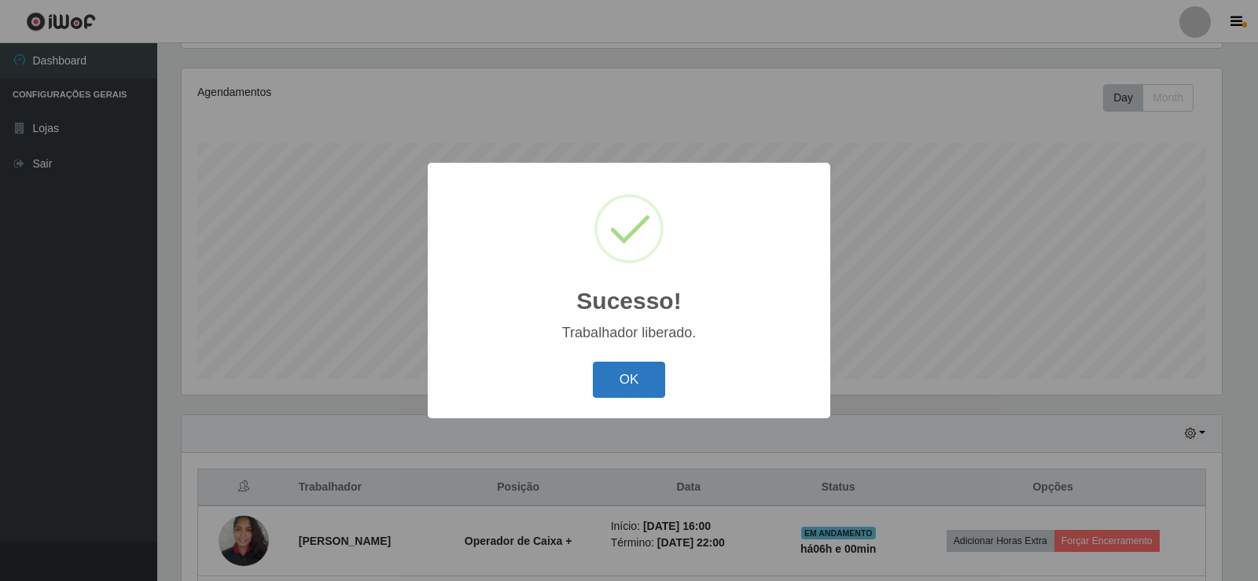
click at [642, 374] on button "OK" at bounding box center [629, 380] width 73 height 37
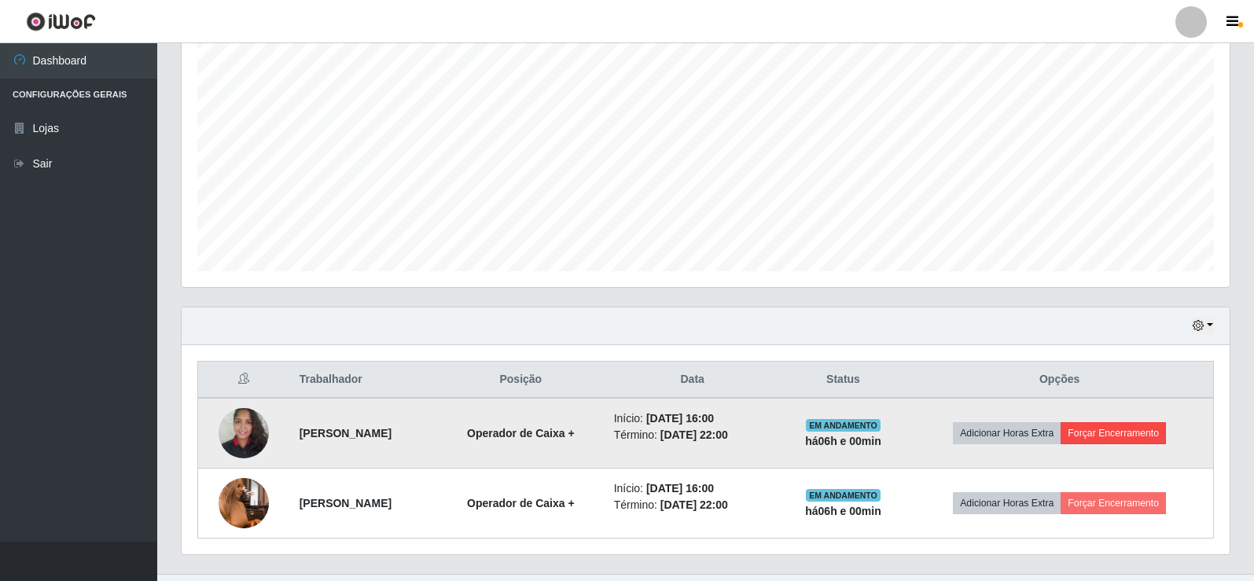
scroll to position [323, 0]
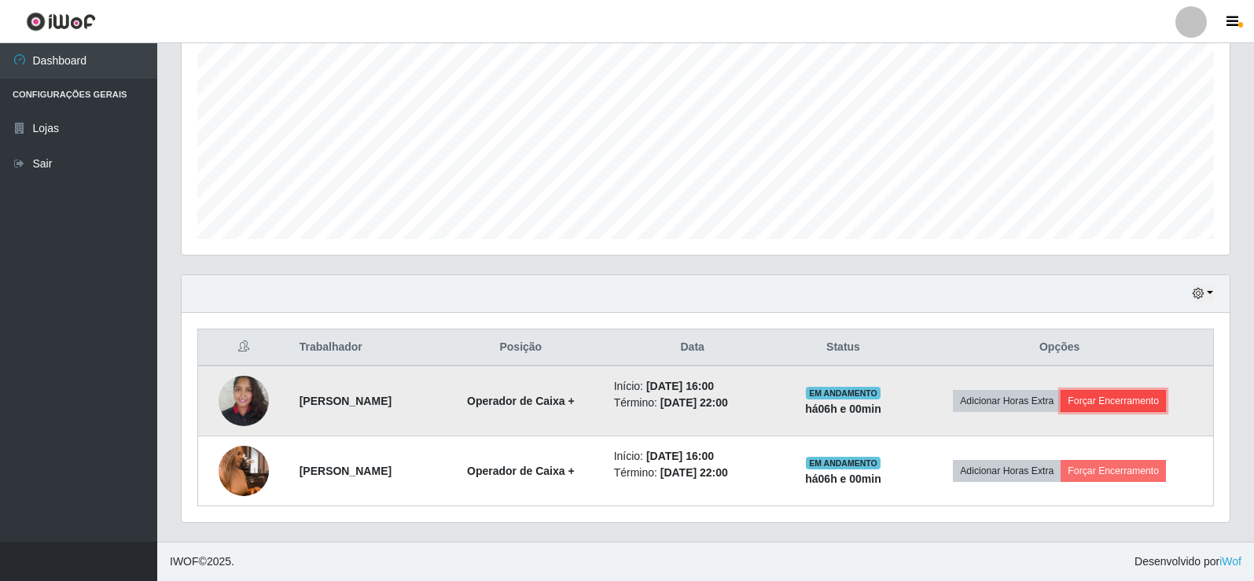
click at [1149, 390] on button "Forçar Encerramento" at bounding box center [1113, 401] width 105 height 22
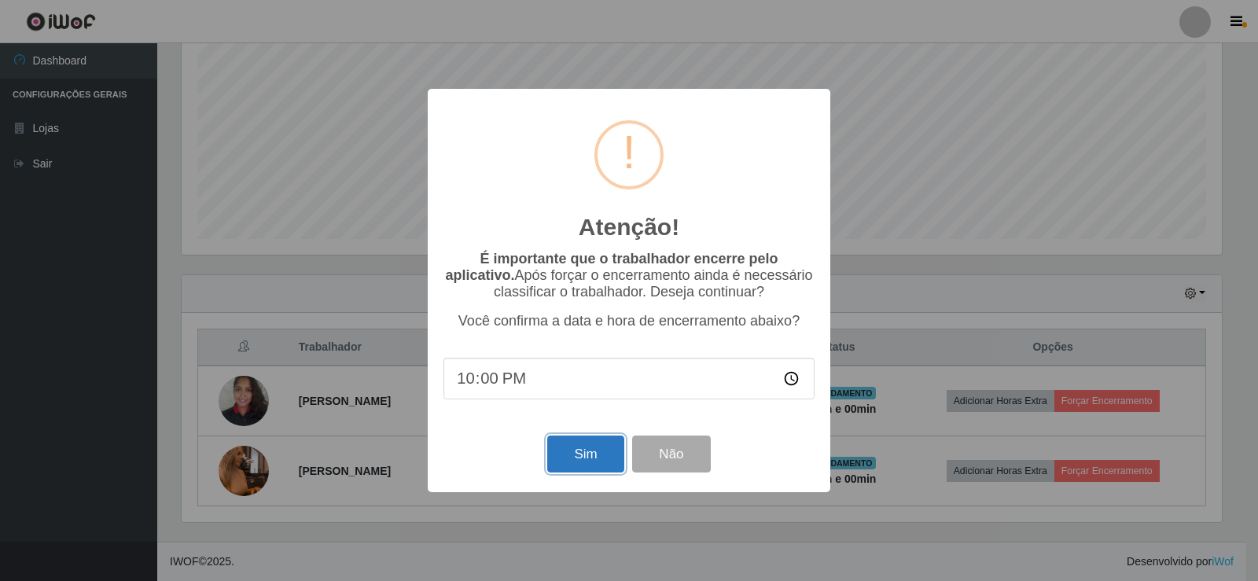
click at [609, 449] on button "Sim" at bounding box center [585, 454] width 76 height 37
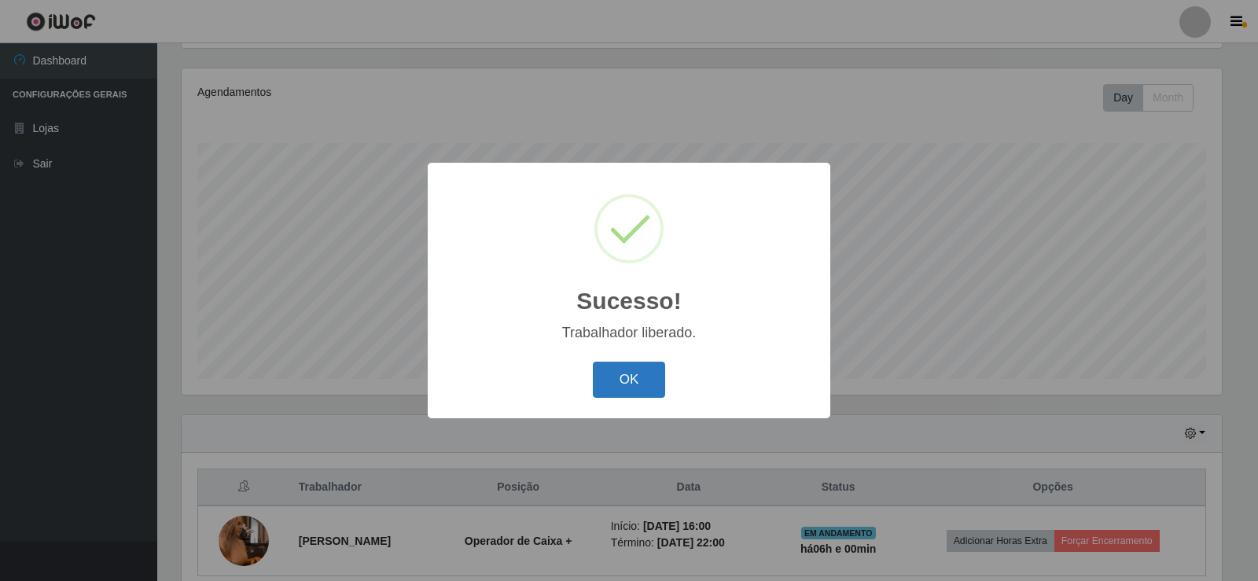
drag, startPoint x: 631, startPoint y: 380, endPoint x: 638, endPoint y: 381, distance: 8.0
click at [631, 380] on button "OK" at bounding box center [629, 380] width 73 height 37
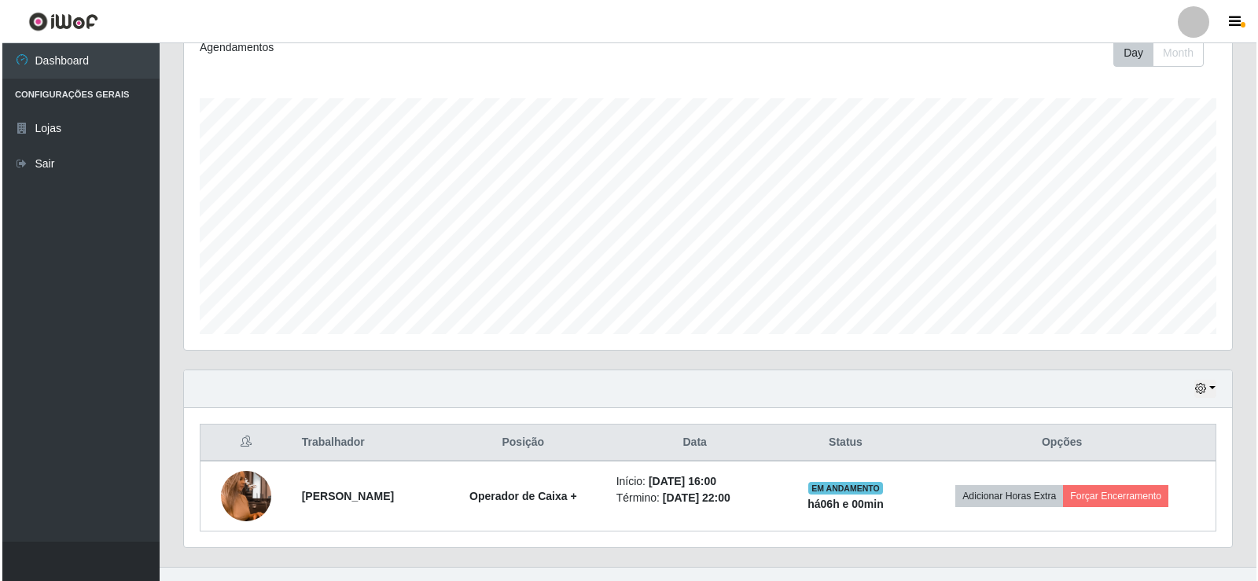
scroll to position [253, 0]
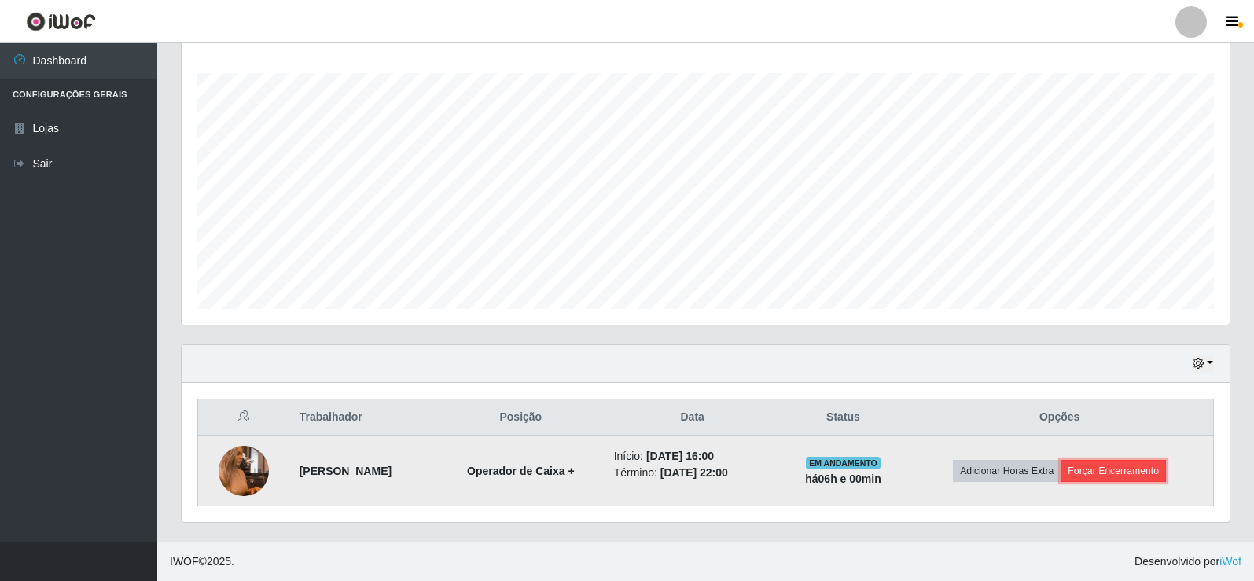
click at [1139, 466] on button "Forçar Encerramento" at bounding box center [1113, 471] width 105 height 22
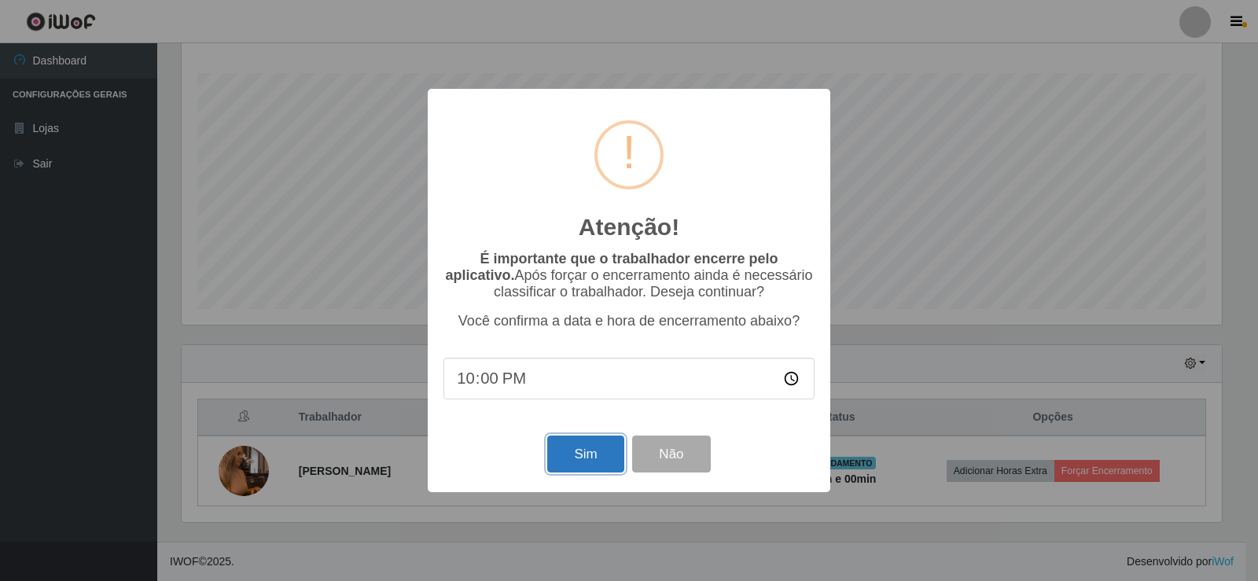
click at [575, 459] on button "Sim" at bounding box center [585, 454] width 76 height 37
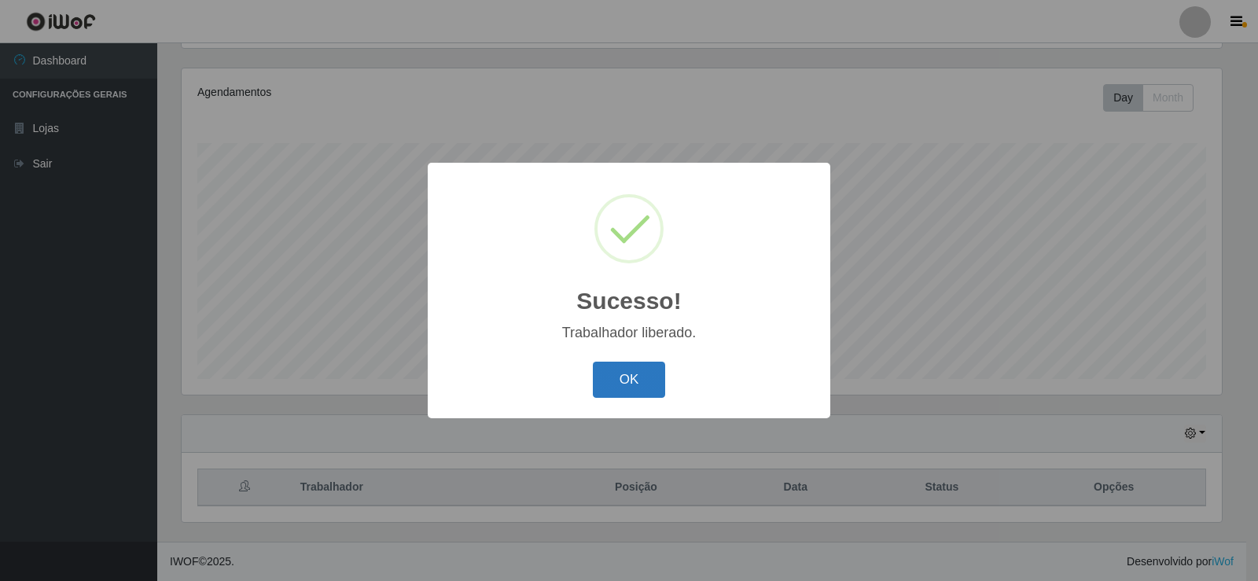
click at [624, 378] on button "OK" at bounding box center [629, 380] width 73 height 37
